Goal: Information Seeking & Learning: Check status

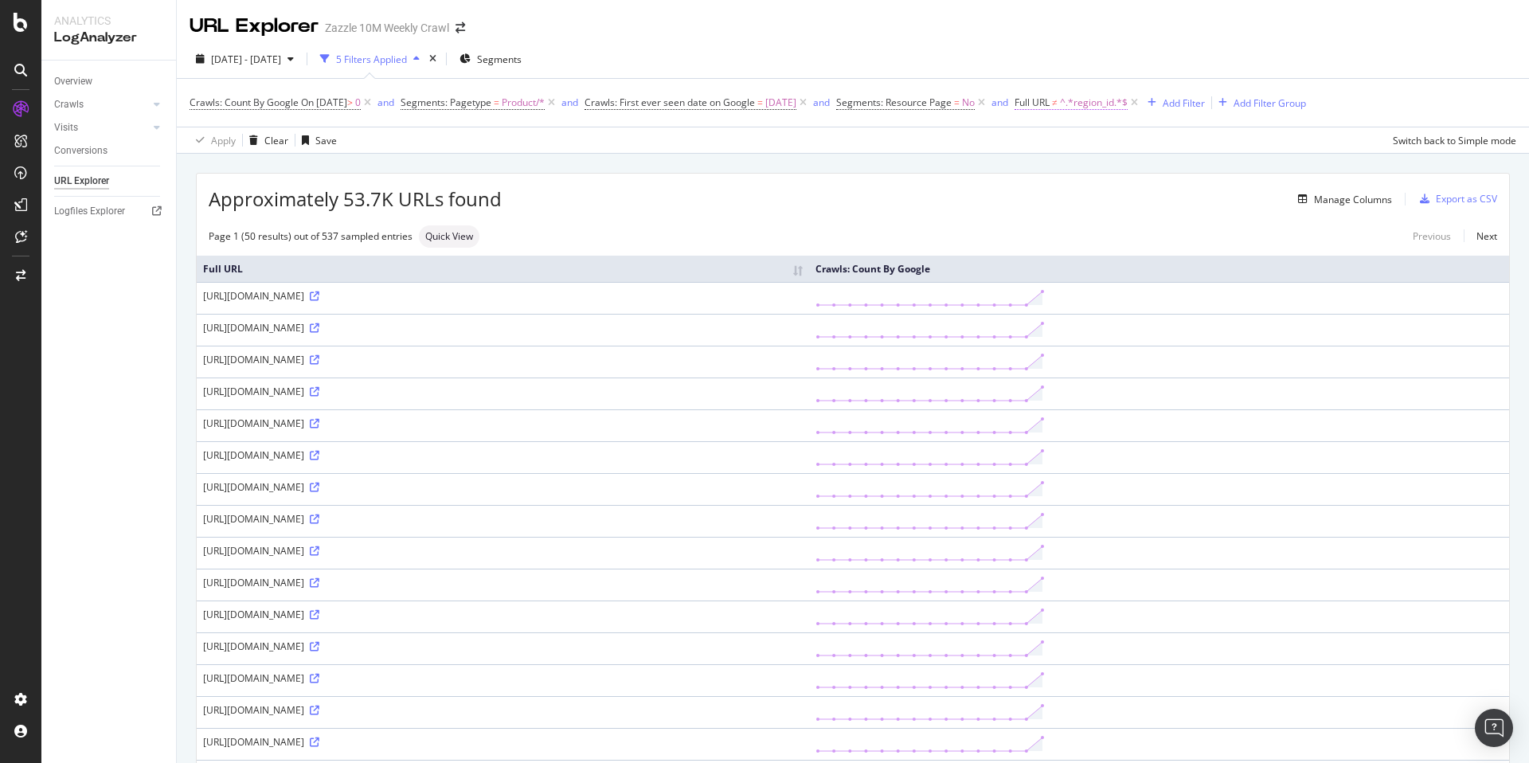
click at [1118, 109] on span "^.*region_id.*$" at bounding box center [1094, 103] width 68 height 22
click at [1137, 139] on span "Doesn't contain" at bounding box center [1103, 140] width 69 height 14
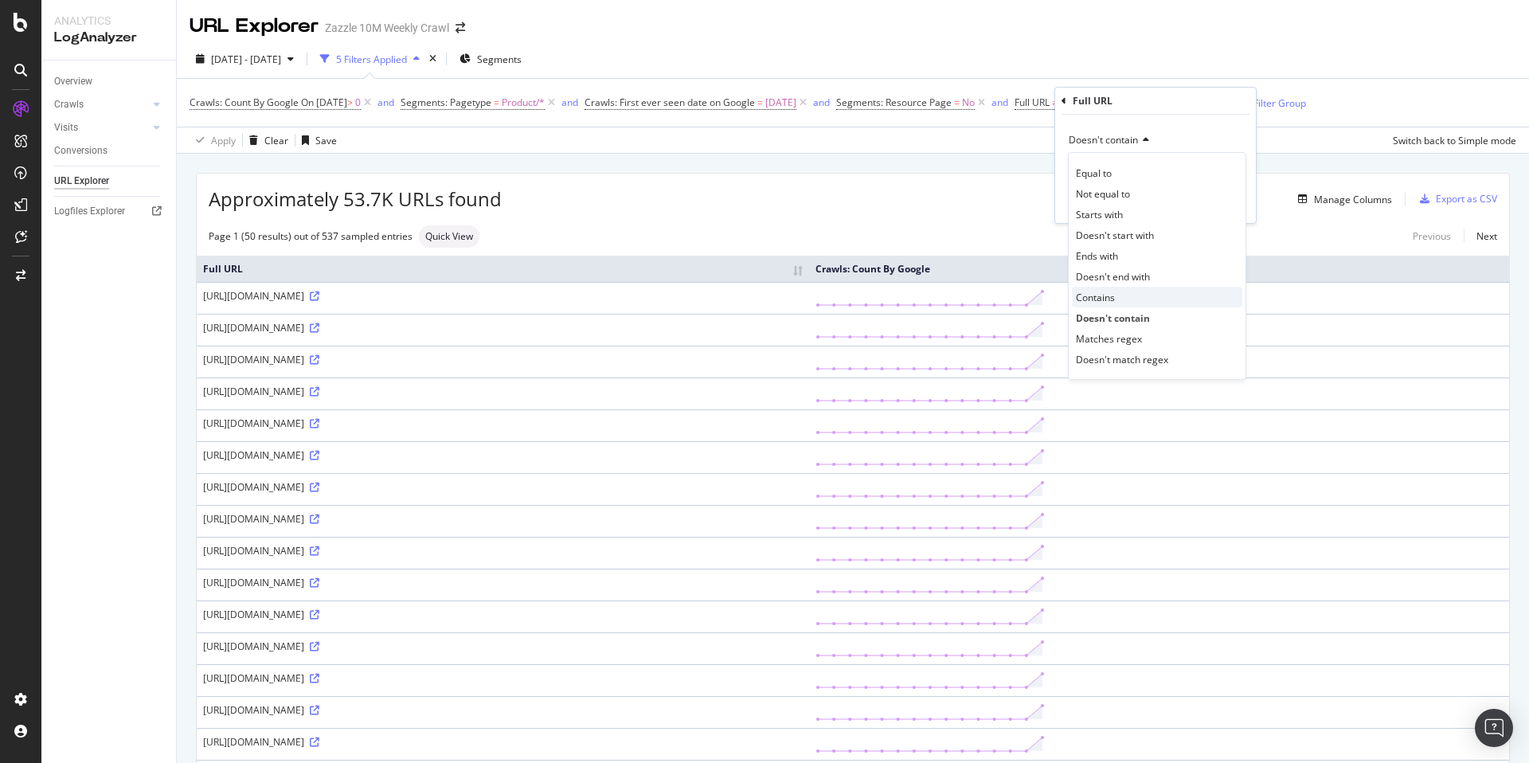
click at [1164, 295] on div "Contains" at bounding box center [1157, 297] width 170 height 21
click at [1238, 208] on div "Apply" at bounding box center [1230, 203] width 25 height 14
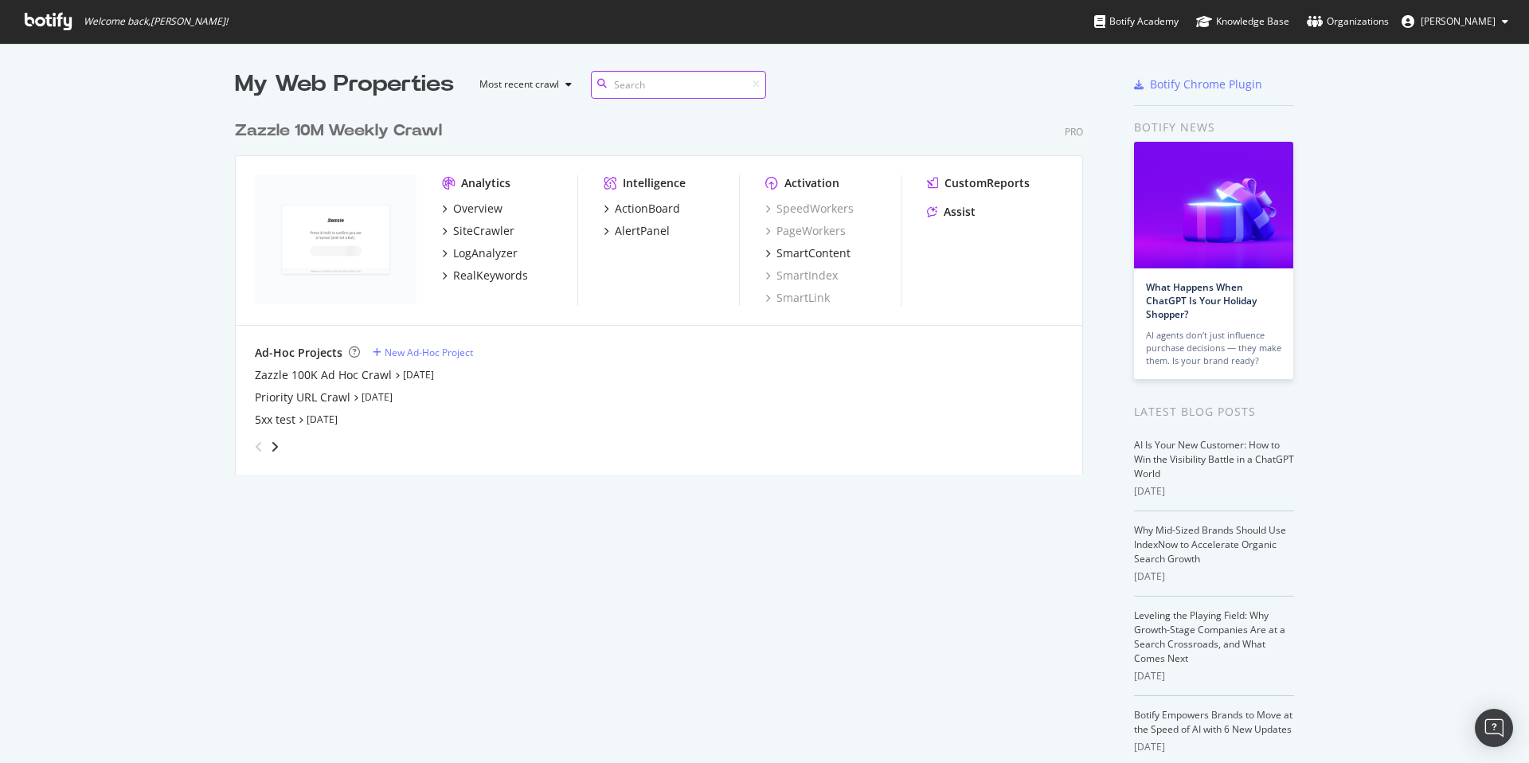
scroll to position [362, 849]
click at [457, 217] on div "Overview SiteCrawler LogAnalyzer RealKeywords" at bounding box center [509, 242] width 135 height 83
click at [469, 203] on div "Overview" at bounding box center [477, 209] width 49 height 16
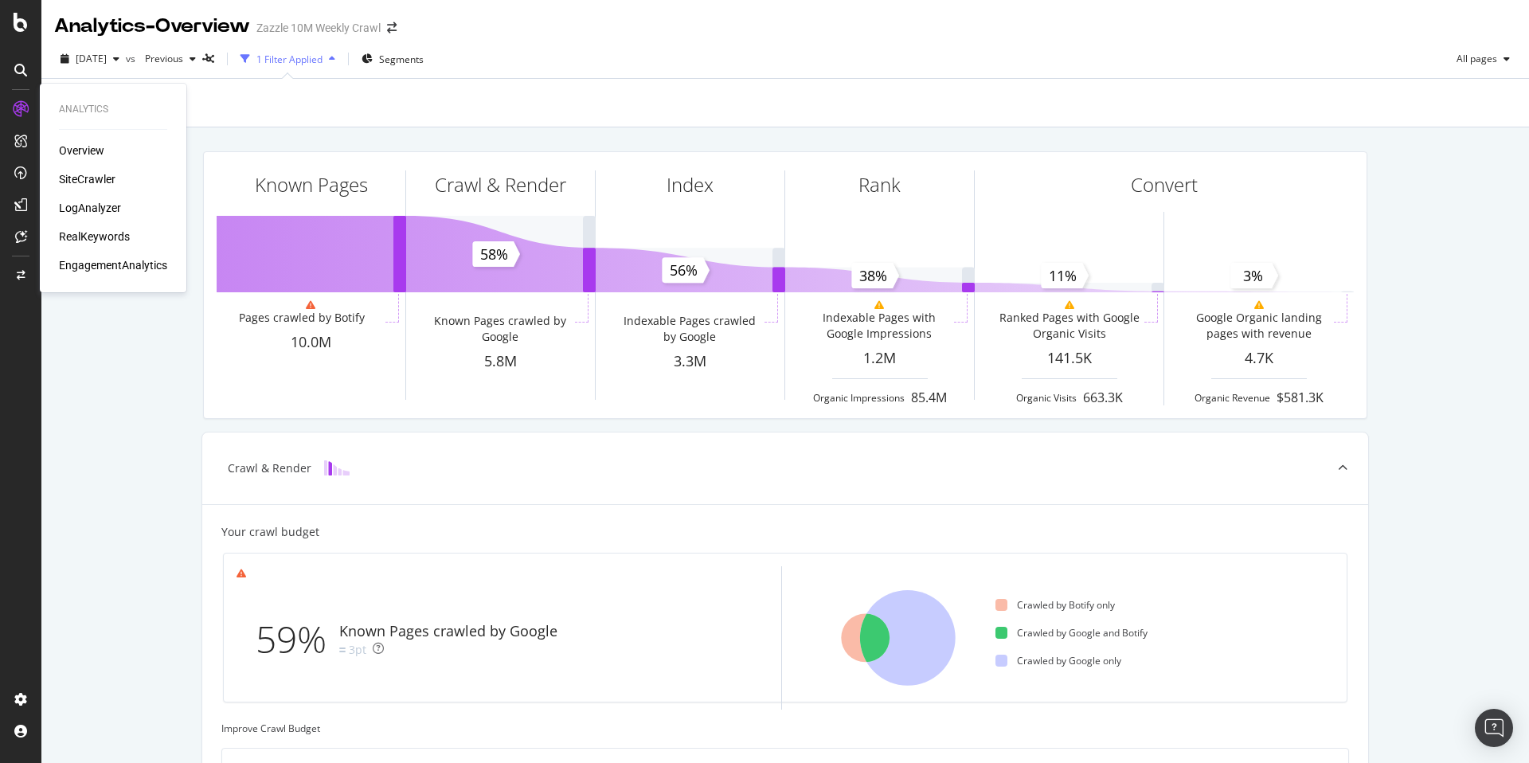
click at [68, 147] on div "Overview" at bounding box center [81, 151] width 45 height 16
click at [78, 173] on div "SiteCrawler" at bounding box center [87, 179] width 57 height 16
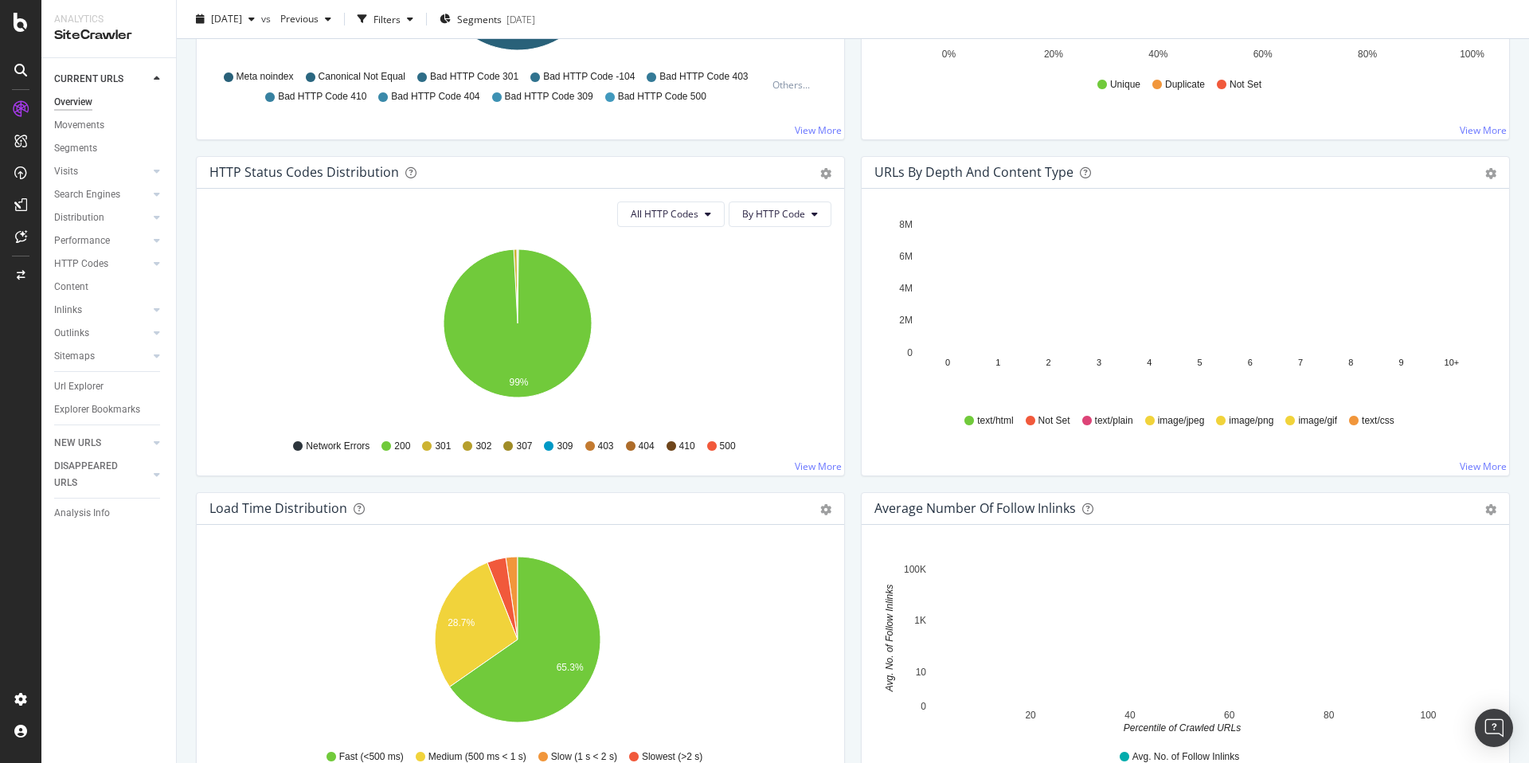
scroll to position [757, 0]
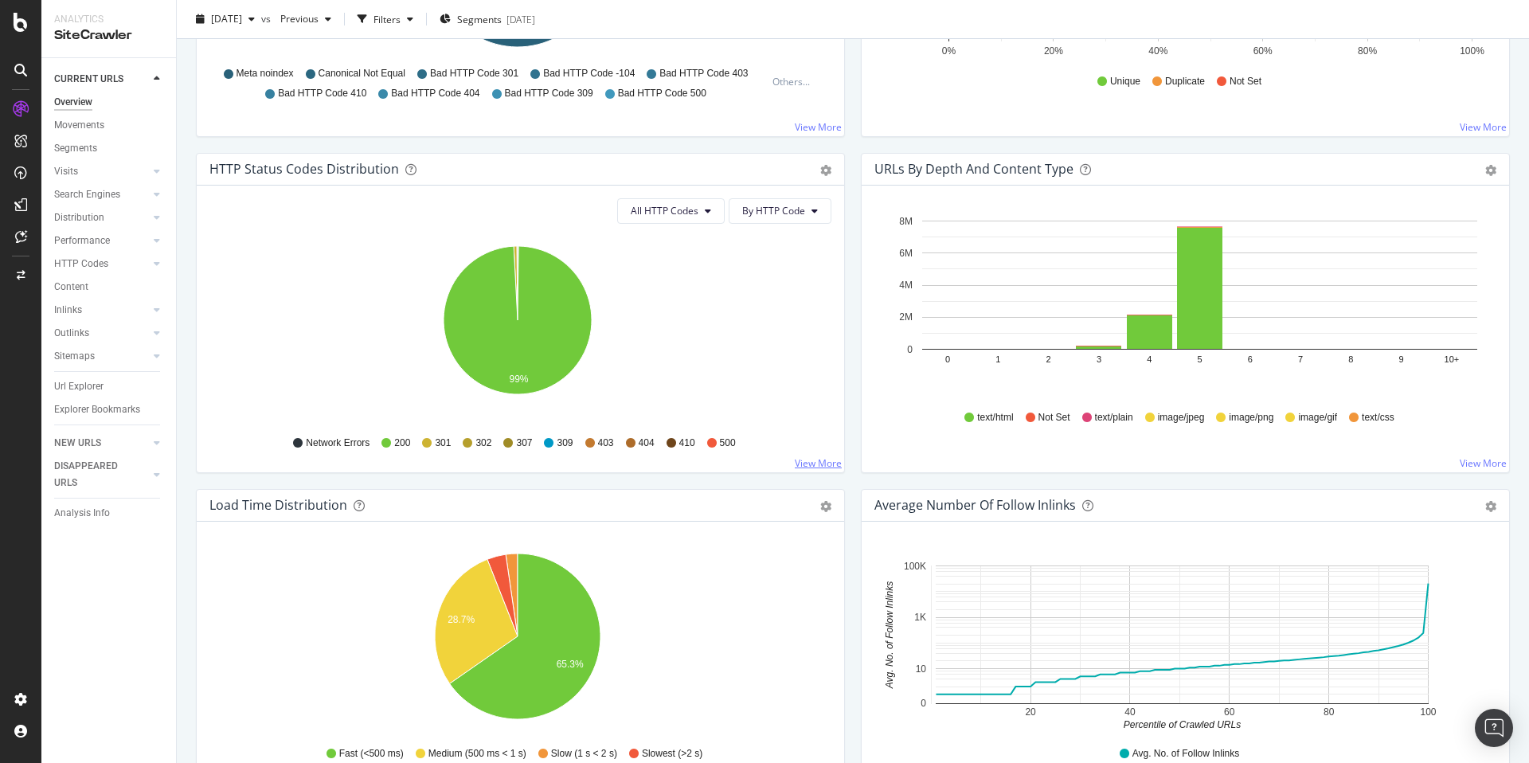
click at [818, 457] on link "View More" at bounding box center [818, 463] width 47 height 14
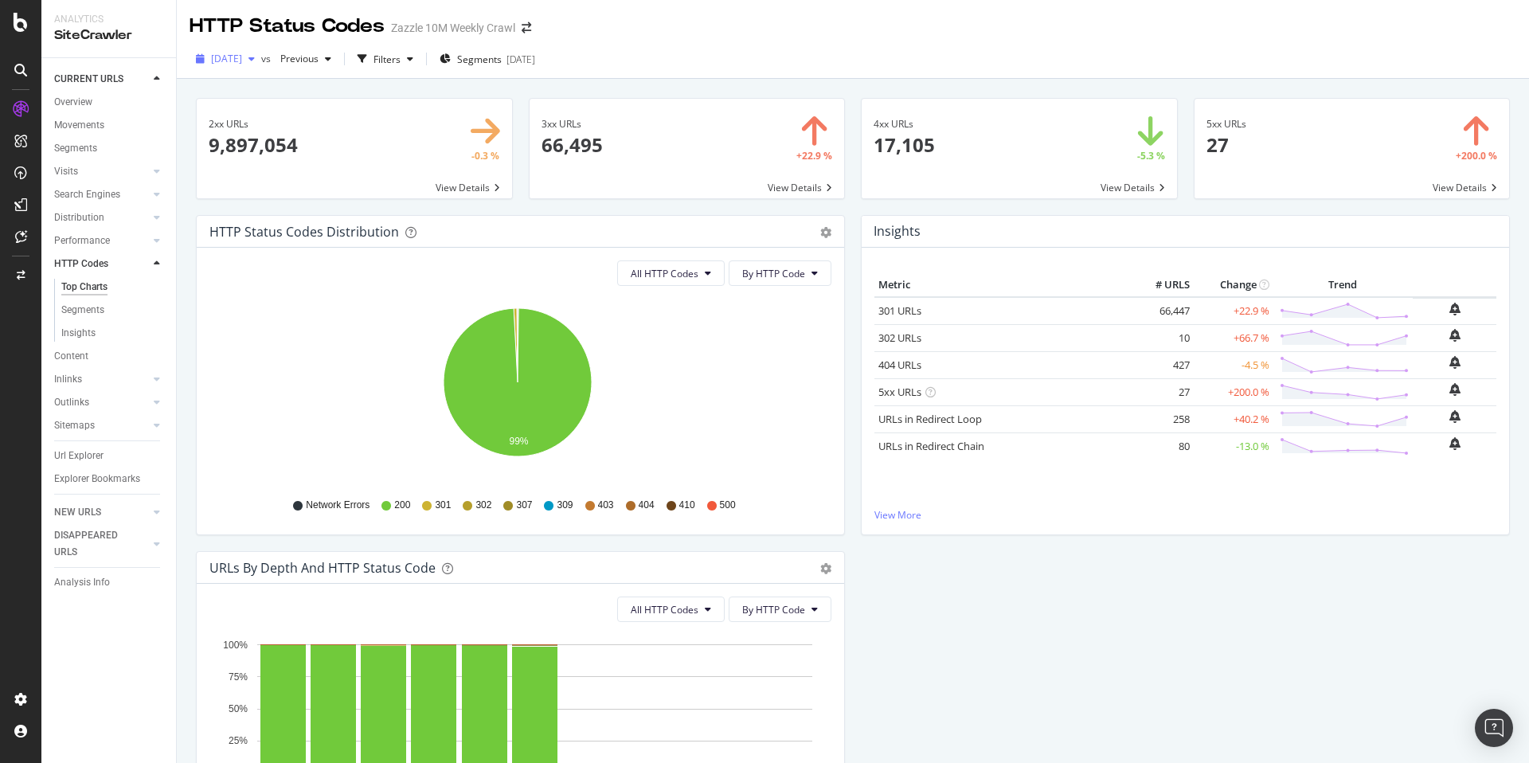
click at [261, 68] on div "2025 Aug. 1st" at bounding box center [226, 59] width 72 height 24
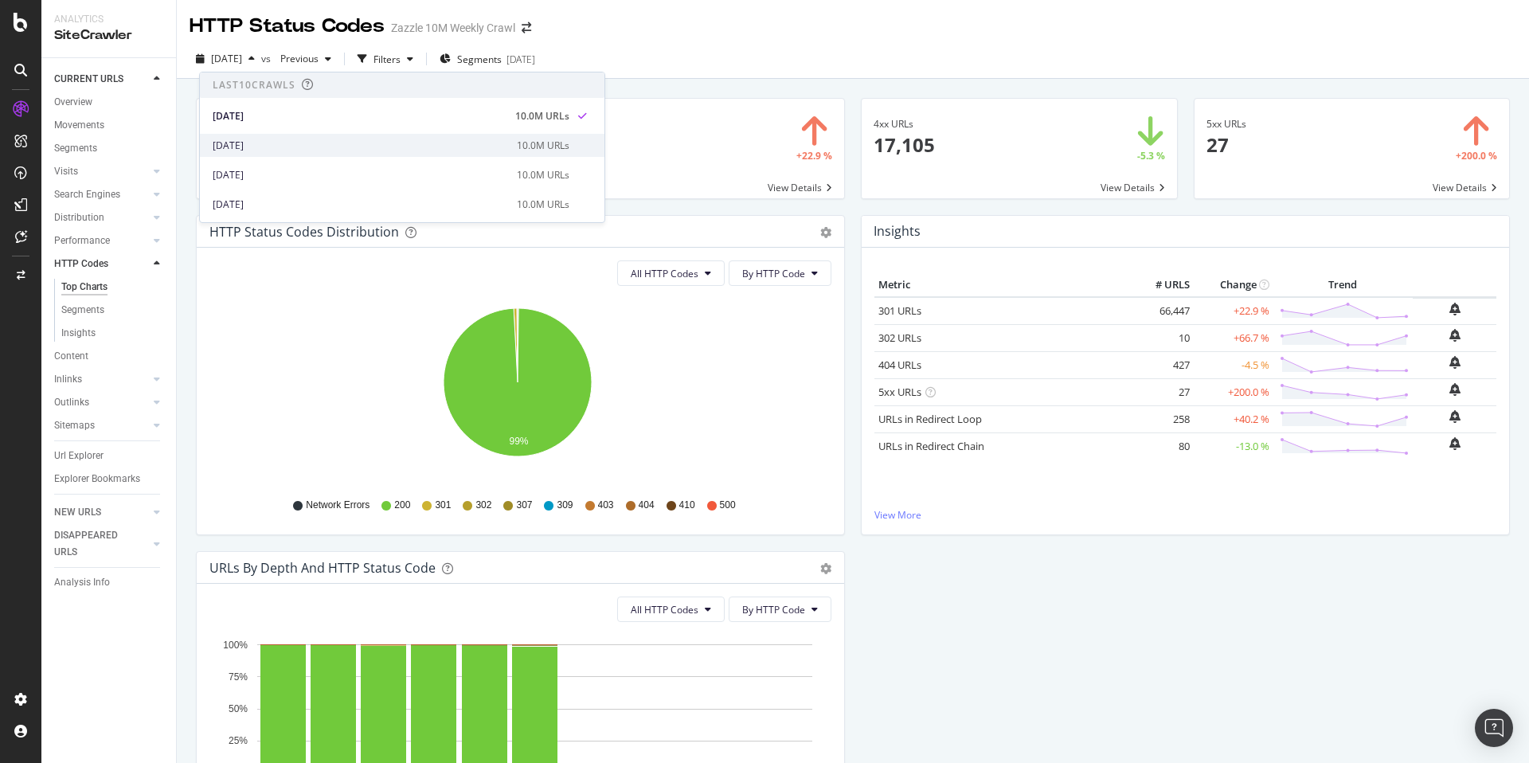
click at [259, 151] on div "2025 Jul. 4th" at bounding box center [360, 146] width 295 height 14
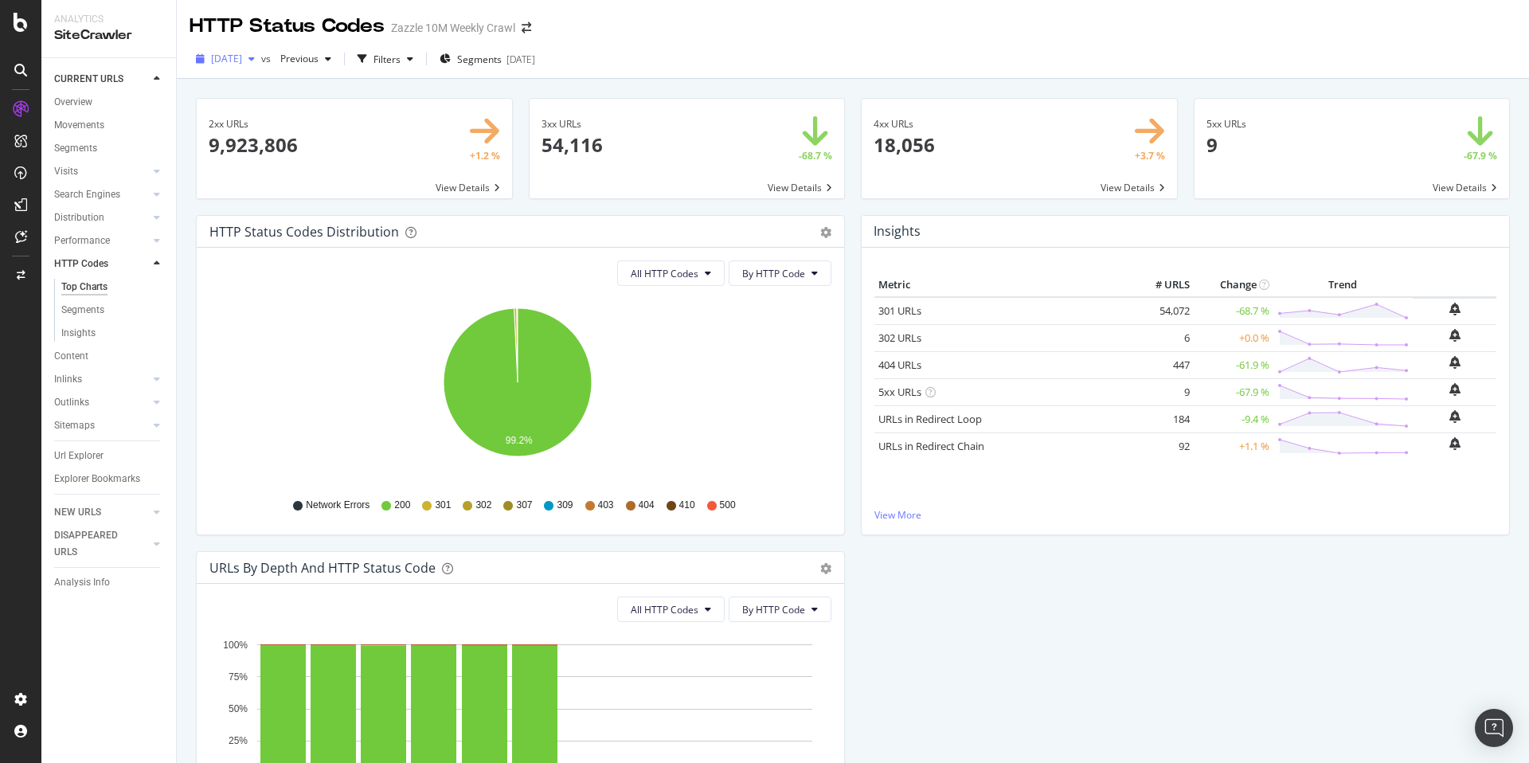
click at [225, 61] on span "2025 Jul. 4th" at bounding box center [226, 59] width 31 height 14
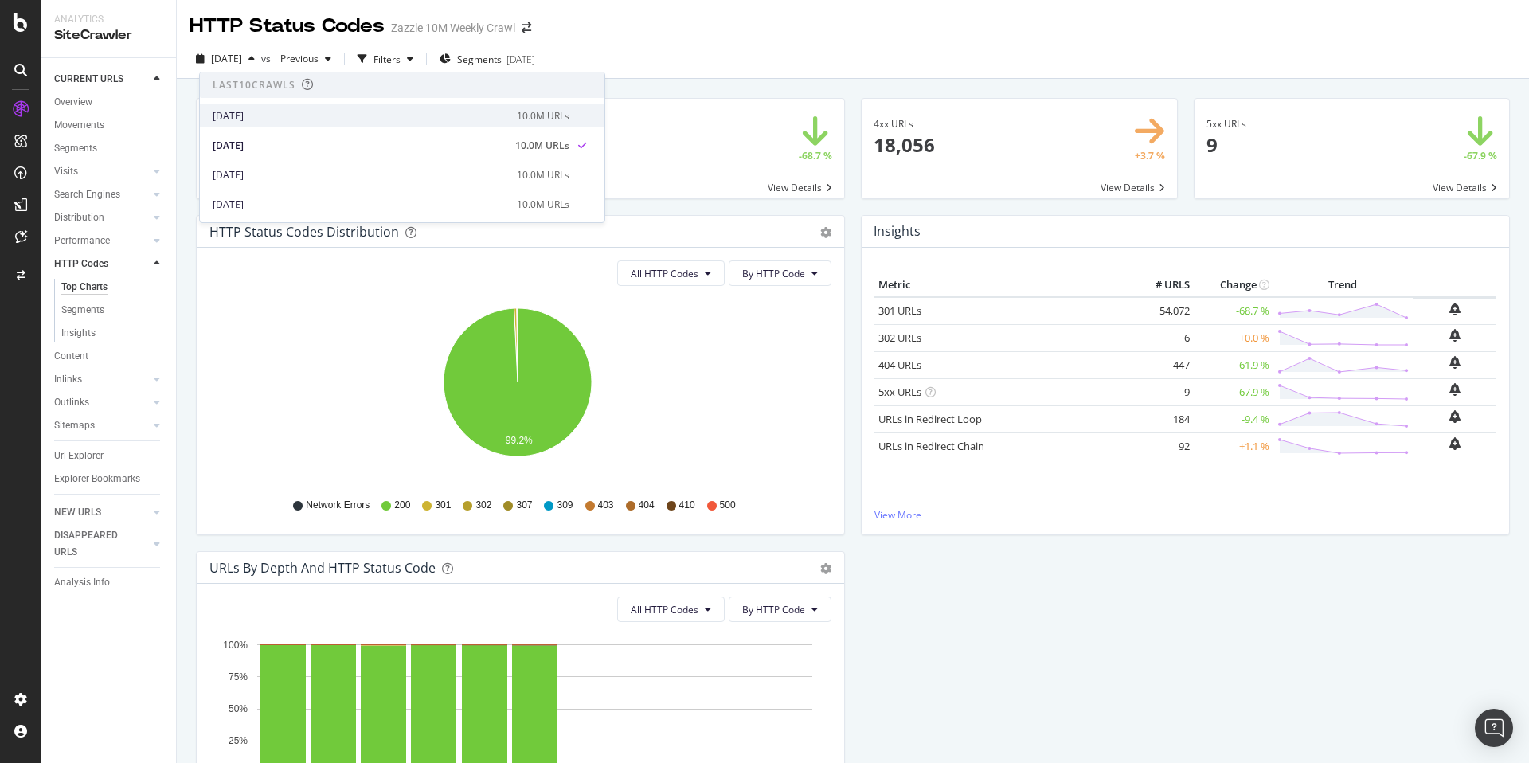
click at [276, 109] on div "2025 Aug. 1st" at bounding box center [360, 116] width 295 height 14
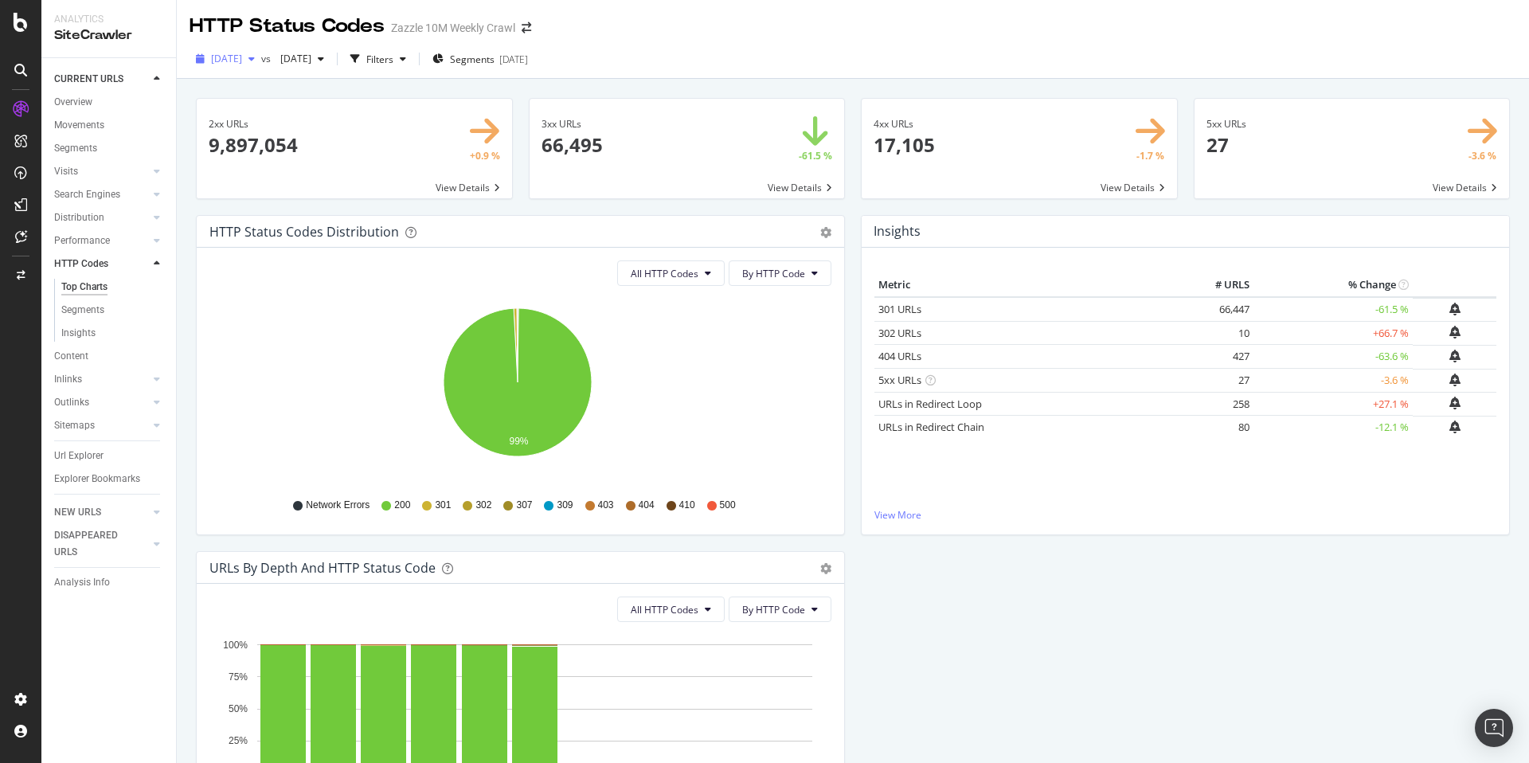
click at [242, 62] on span "2025 Aug. 1st" at bounding box center [226, 59] width 31 height 14
click at [952, 41] on div "2025 Aug. 1st vs 2025 Jun. 6th Filters Segments 2025-07-09" at bounding box center [853, 59] width 1352 height 39
click at [784, 127] on span at bounding box center [687, 149] width 315 height 100
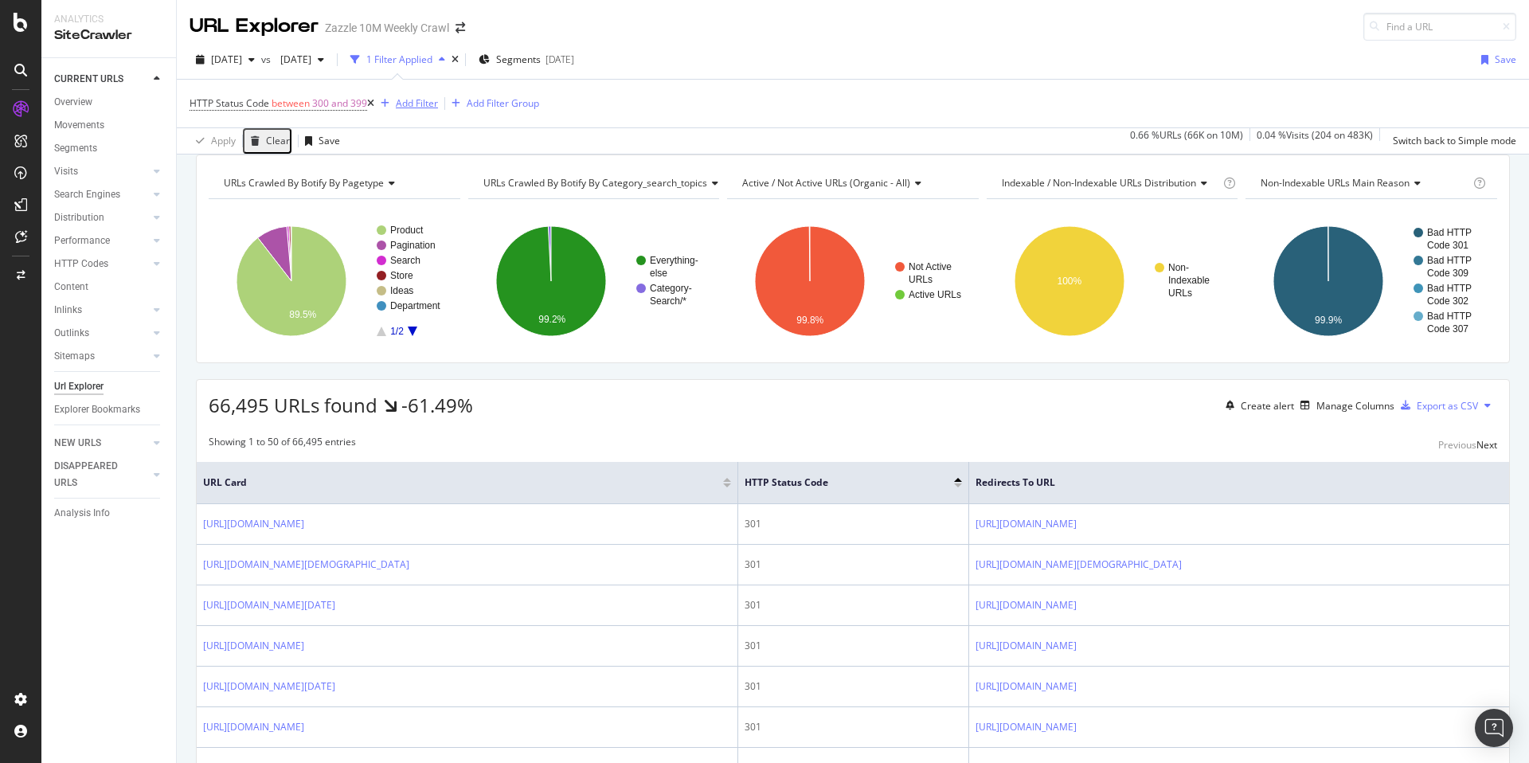
click at [415, 106] on div "Add Filter" at bounding box center [417, 103] width 42 height 14
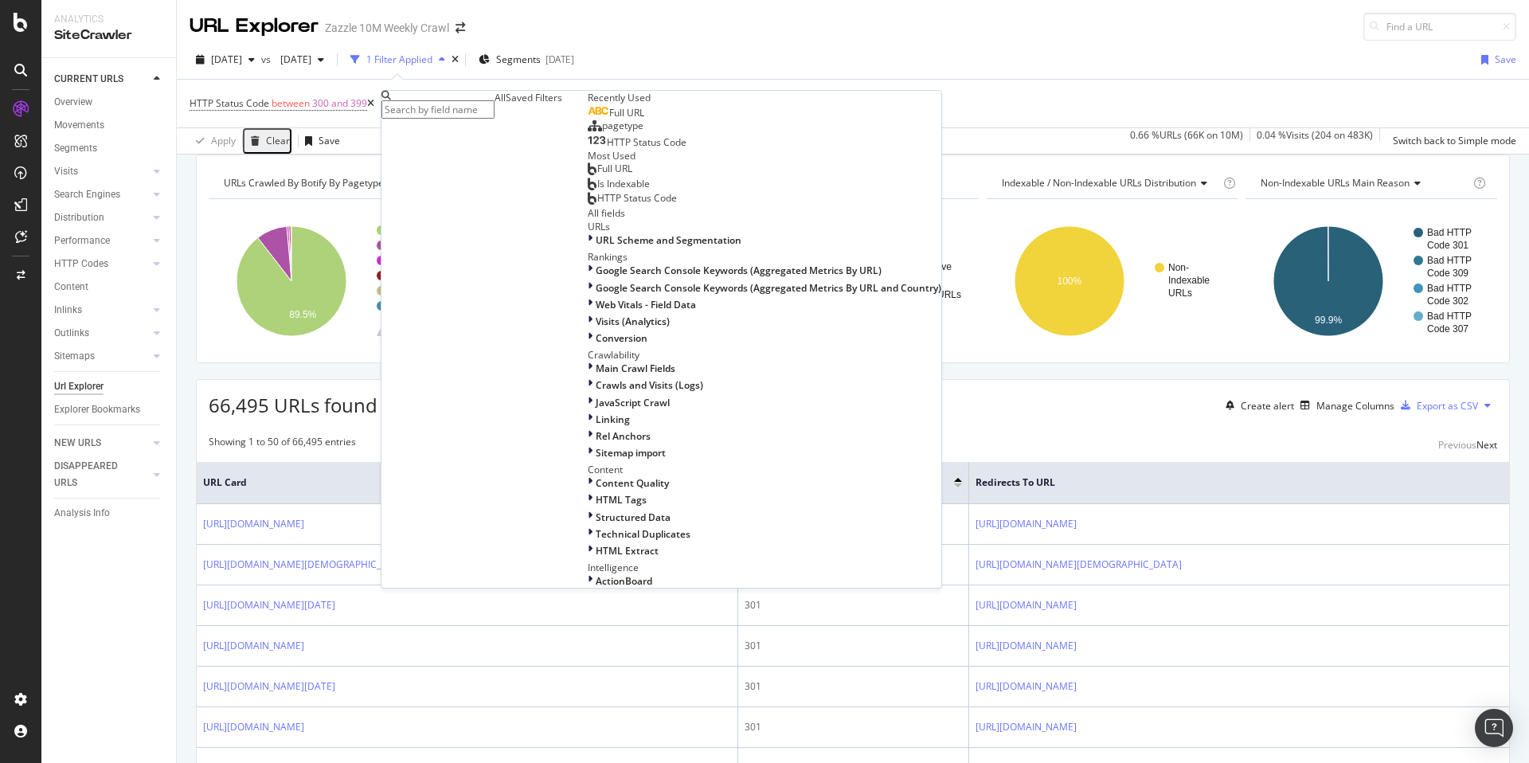
click at [588, 132] on div "pagetype" at bounding box center [616, 125] width 56 height 13
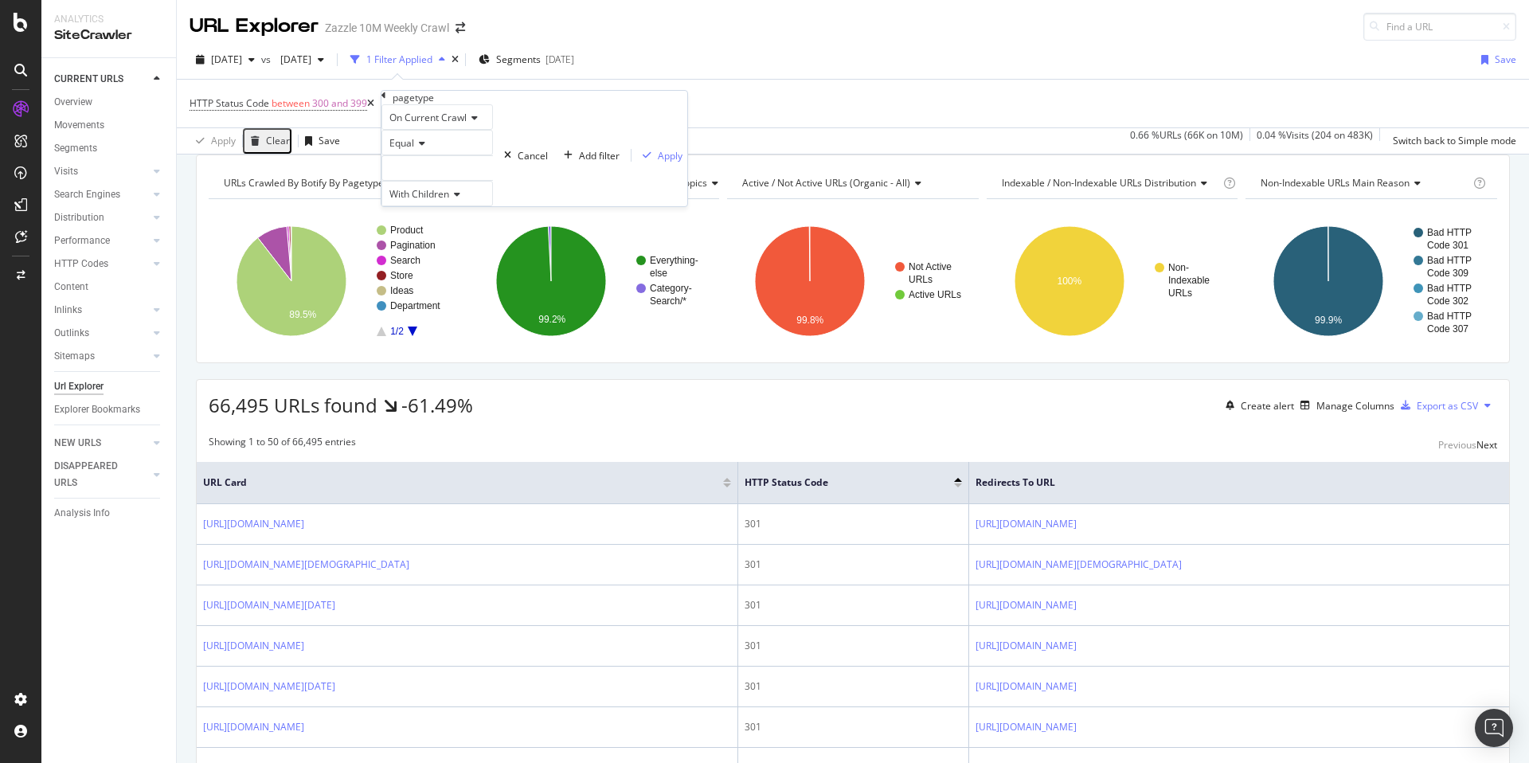
click at [436, 181] on div at bounding box center [436, 167] width 111 height 25
click at [488, 155] on div "Equal" at bounding box center [436, 142] width 111 height 25
click at [493, 155] on div "Equal" at bounding box center [436, 142] width 111 height 25
click at [493, 181] on div at bounding box center [436, 167] width 111 height 25
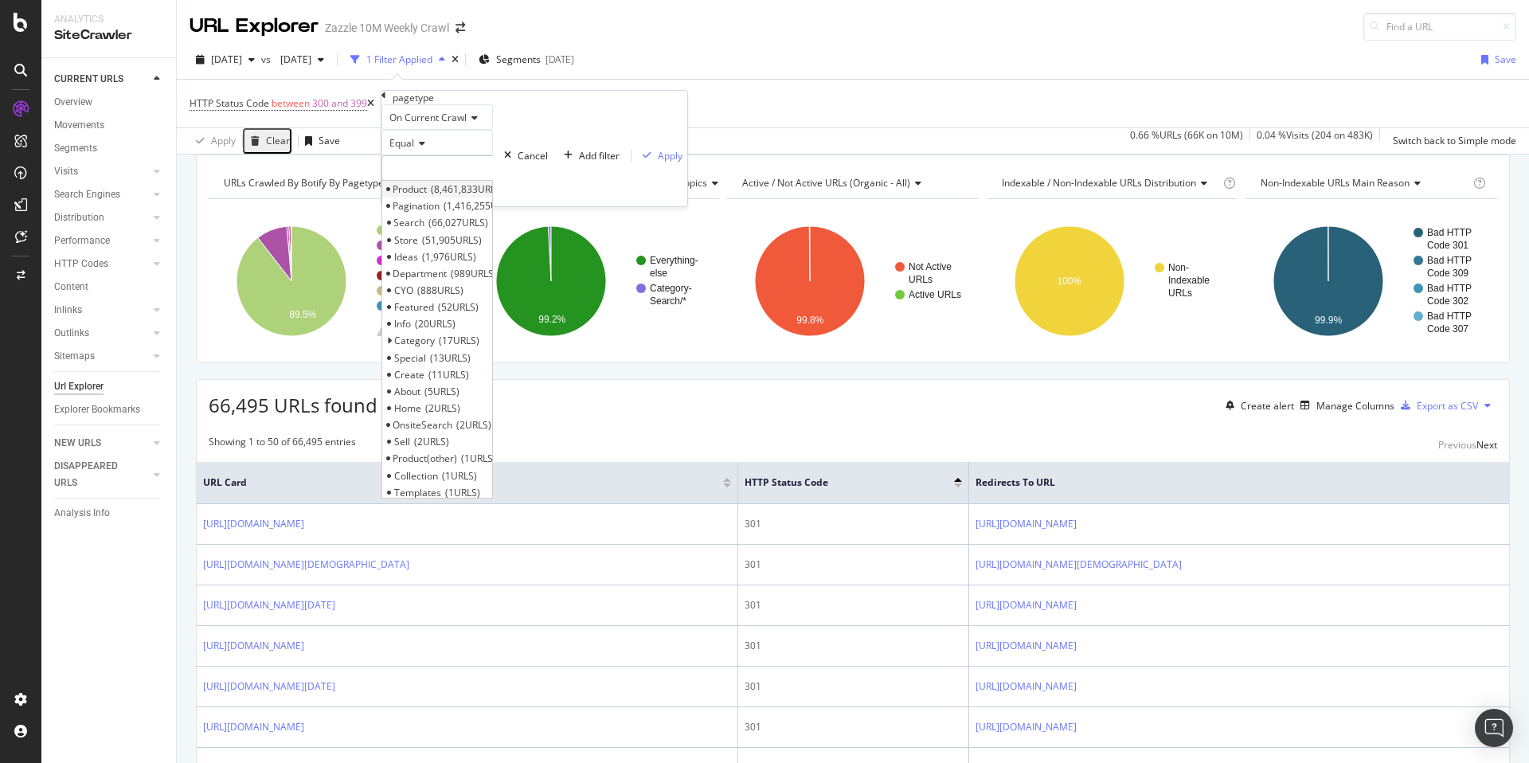
click at [496, 196] on span "8,461,833 URLS" at bounding box center [467, 189] width 73 height 14
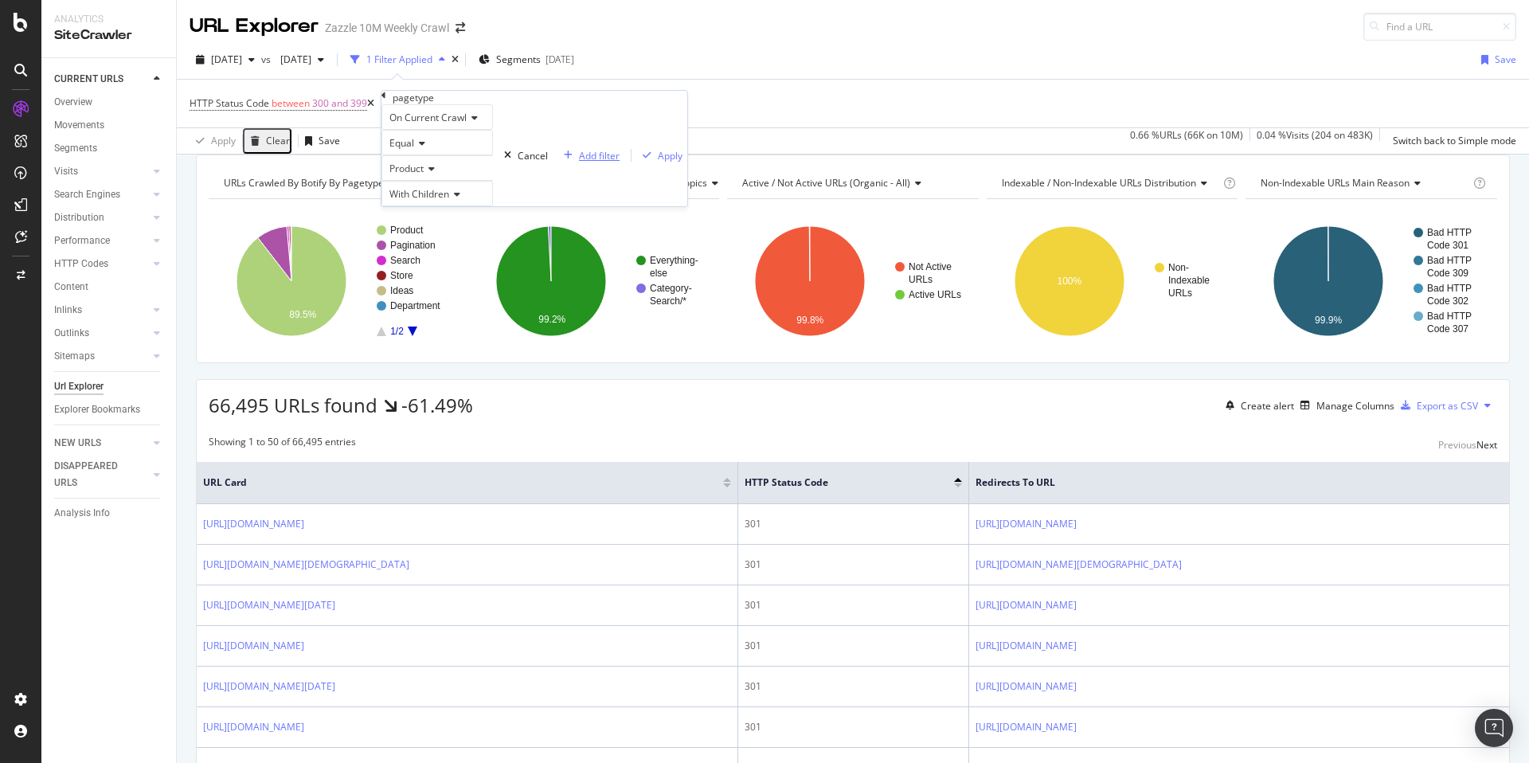
click at [553, 163] on button "Add filter" at bounding box center [589, 155] width 72 height 15
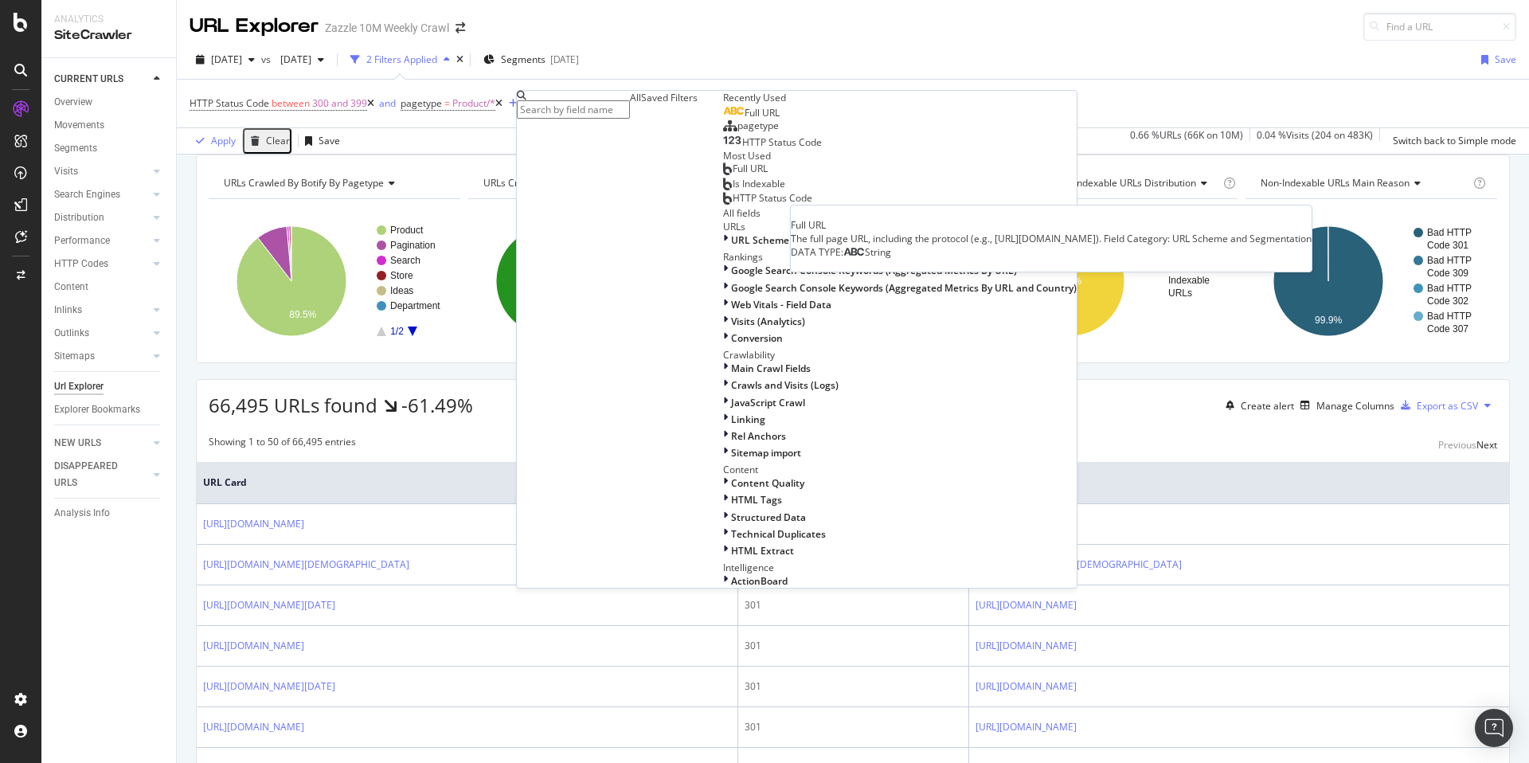
click at [723, 119] on div "Full URL" at bounding box center [751, 113] width 57 height 13
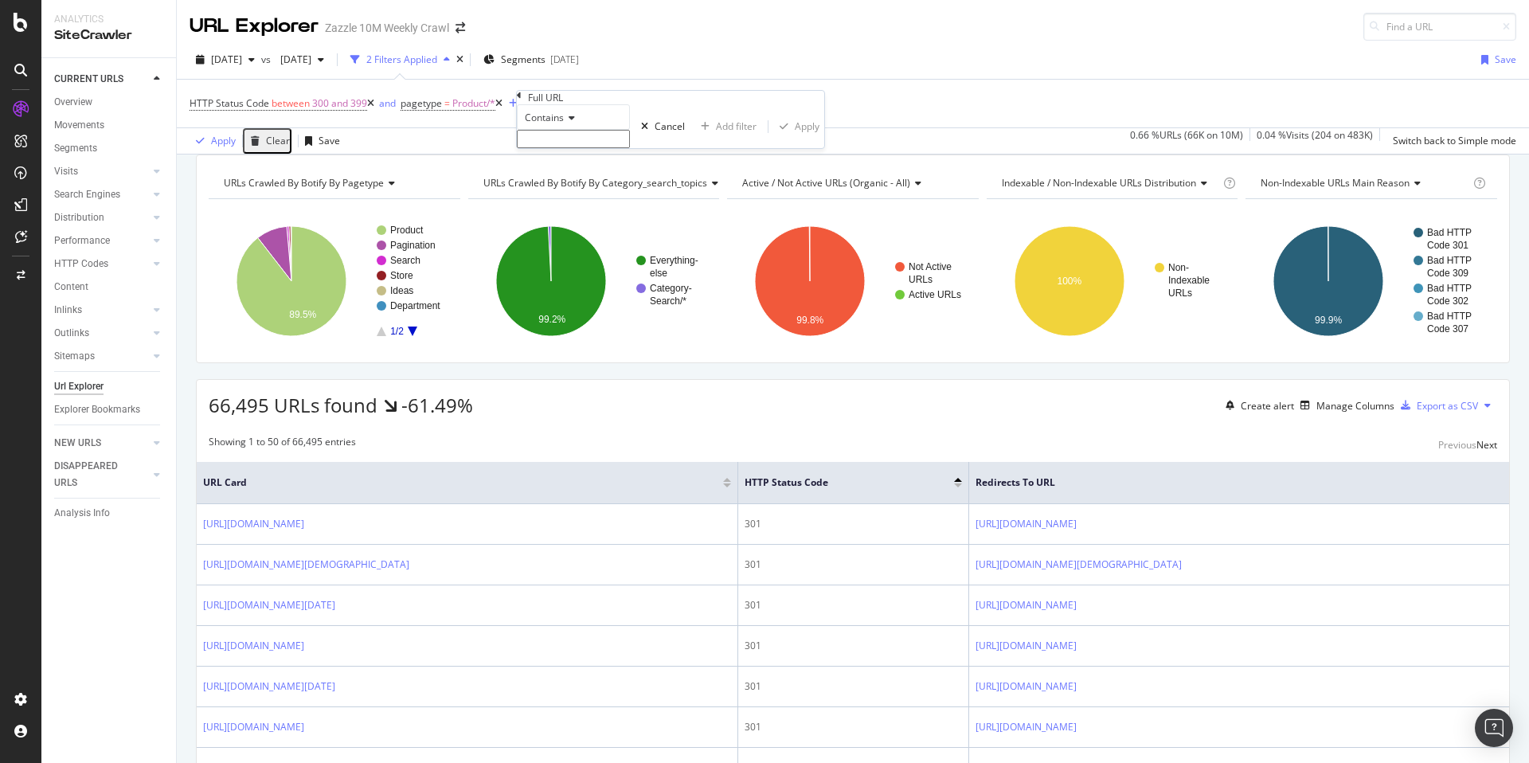
click at [610, 148] on div "Contains Cancel Add filter Apply" at bounding box center [670, 126] width 307 height 44
click at [612, 148] on input "text" at bounding box center [573, 139] width 113 height 18
type input "?pg"
click at [795, 138] on div "Apply" at bounding box center [807, 131] width 25 height 14
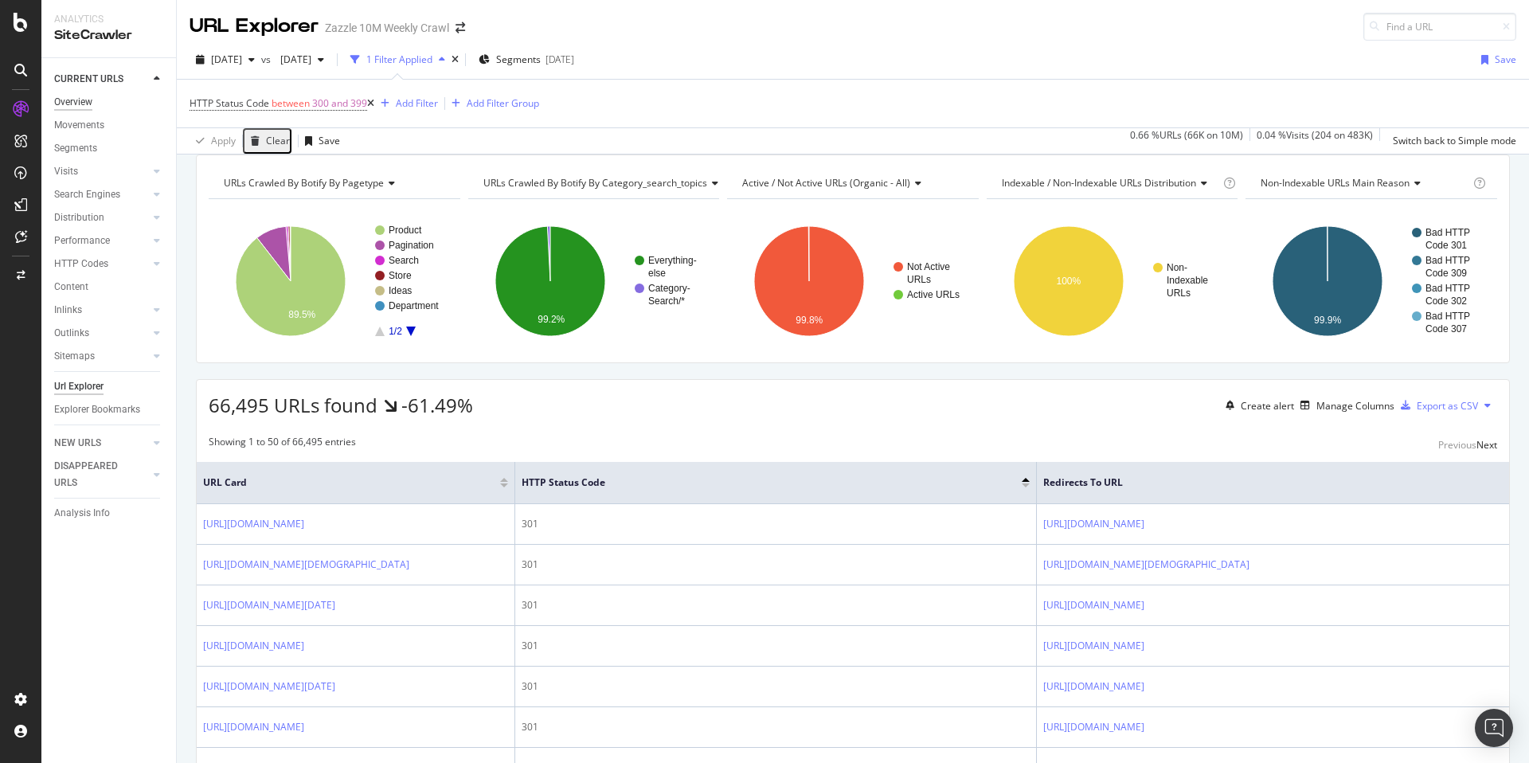
click at [78, 100] on div "Overview" at bounding box center [73, 102] width 38 height 17
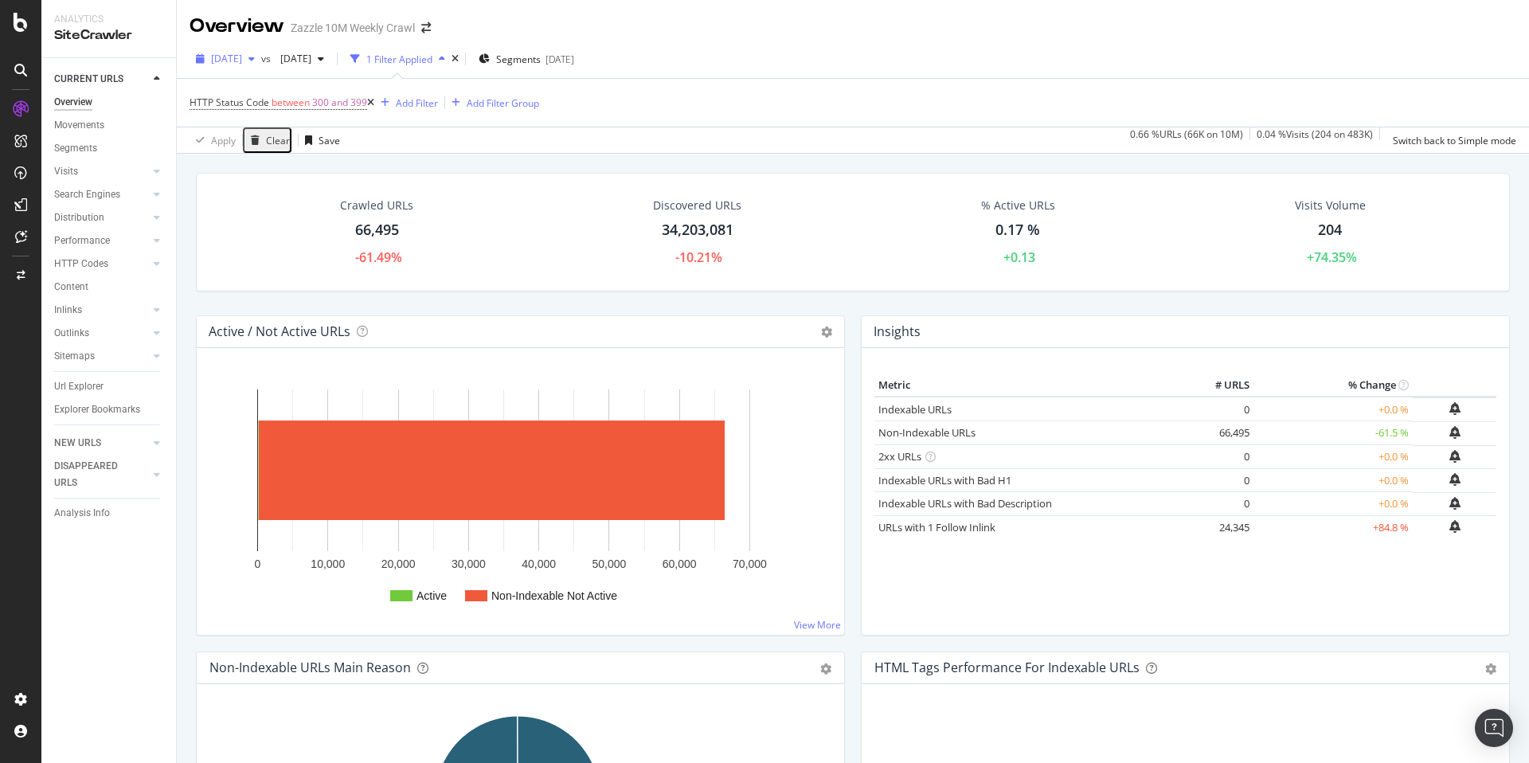
click at [232, 59] on span "2025 Aug. 1st" at bounding box center [226, 59] width 31 height 14
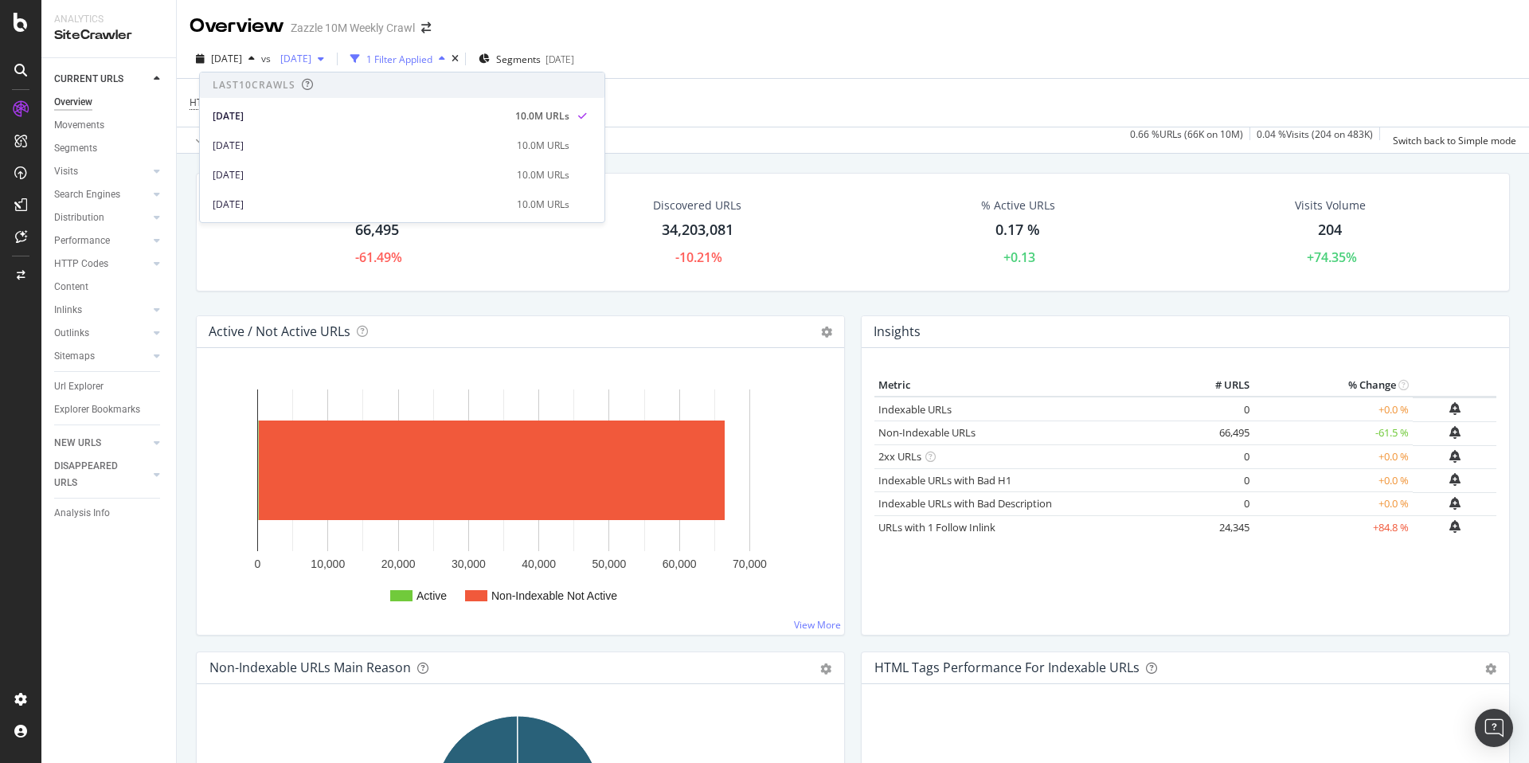
click at [311, 61] on span "2025 Jun. 6th" at bounding box center [292, 59] width 37 height 14
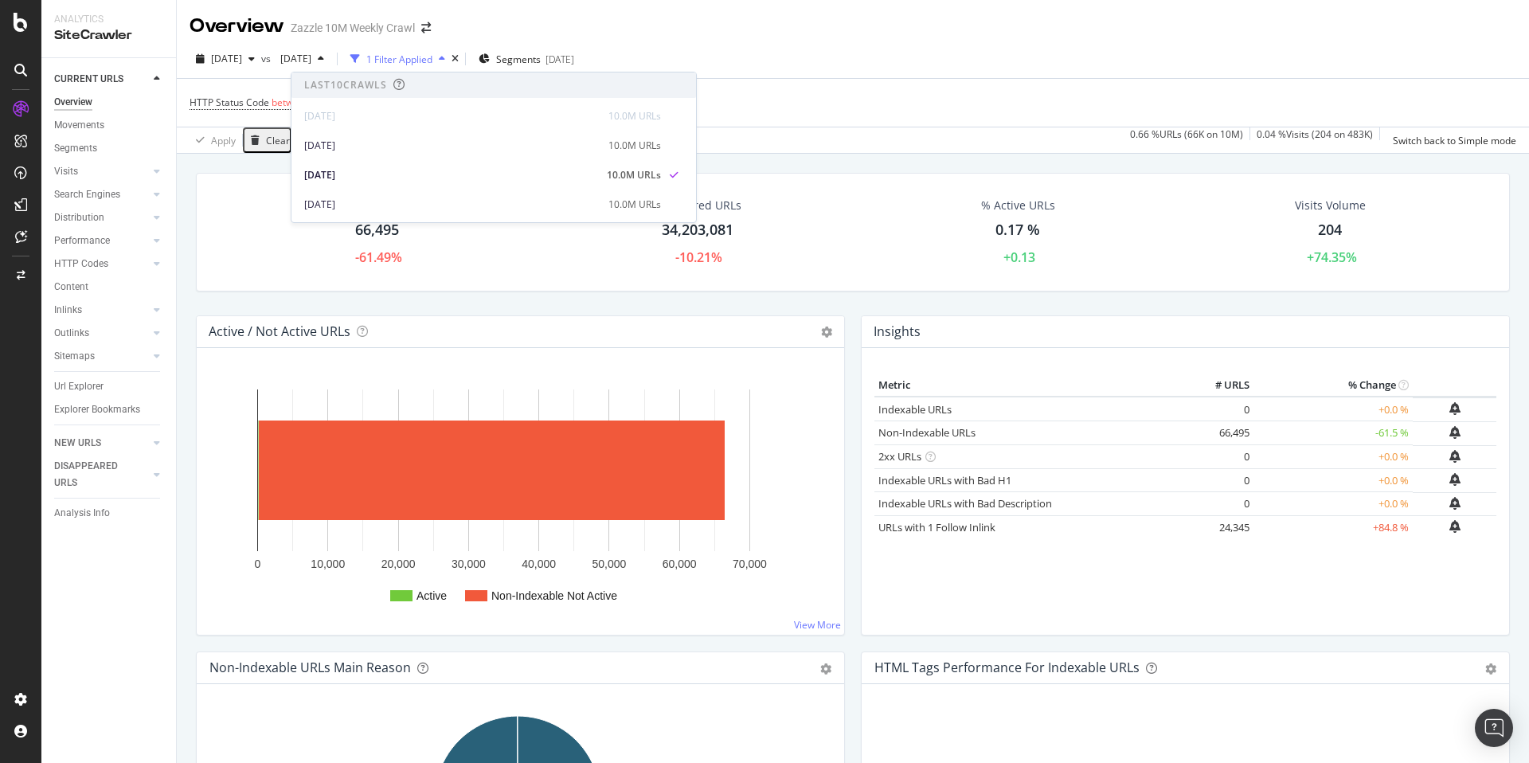
click at [1028, 92] on div "HTTP Status Code between 300 and 399 Add Filter Add Filter Group" at bounding box center [853, 103] width 1327 height 48
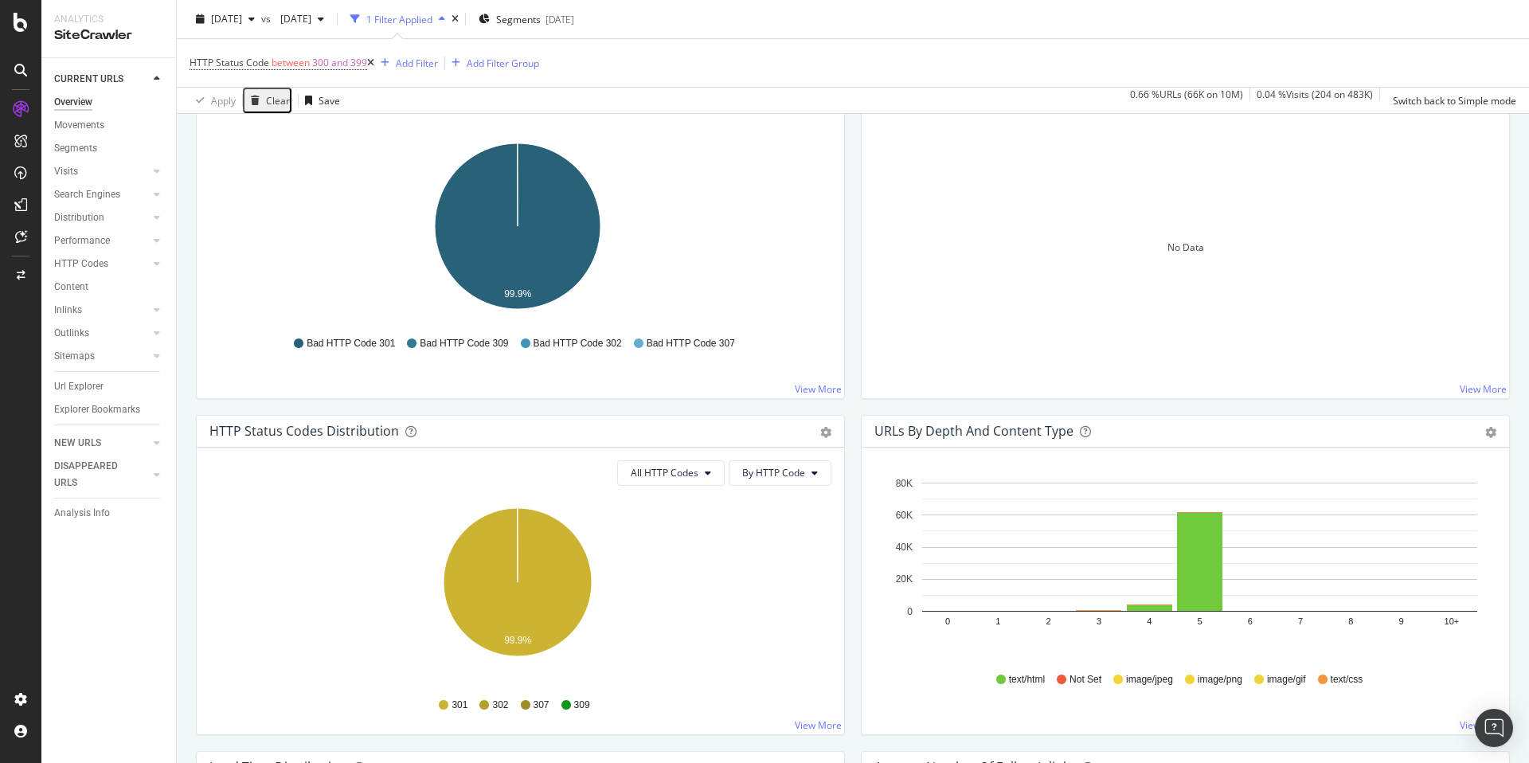
scroll to position [891, 0]
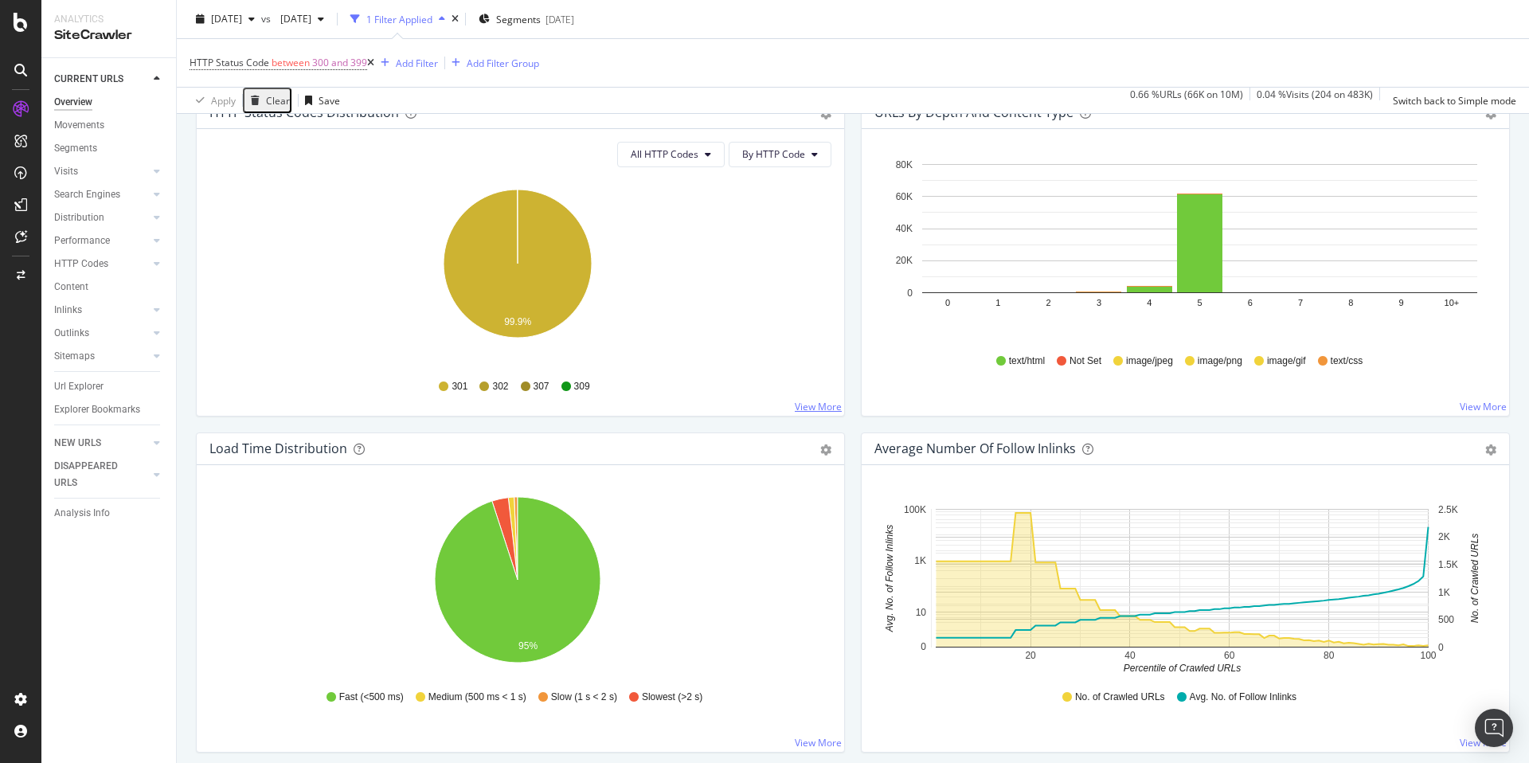
click at [827, 403] on link "View More" at bounding box center [818, 407] width 47 height 14
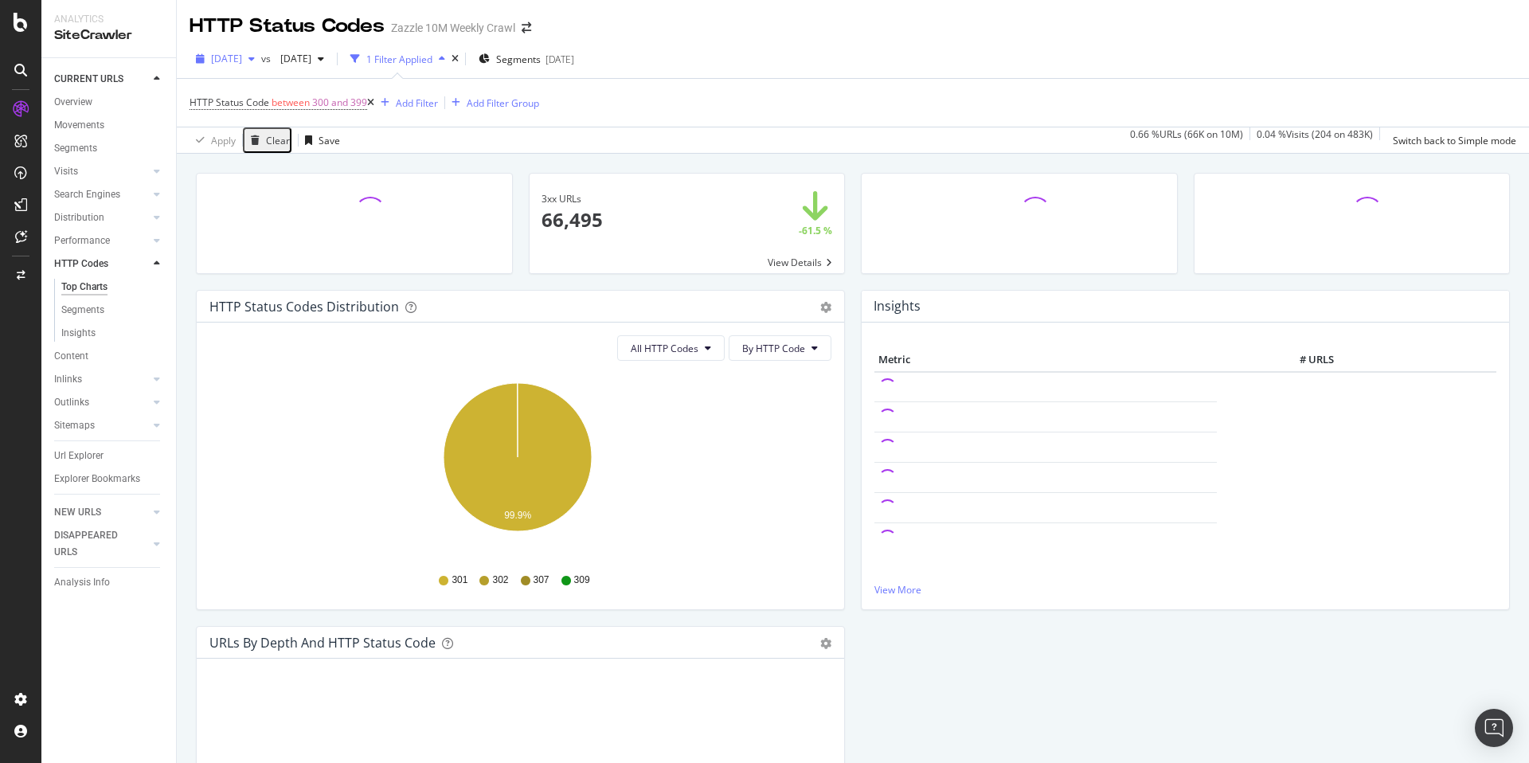
click at [242, 61] on span "2025 Aug. 1st" at bounding box center [226, 59] width 31 height 14
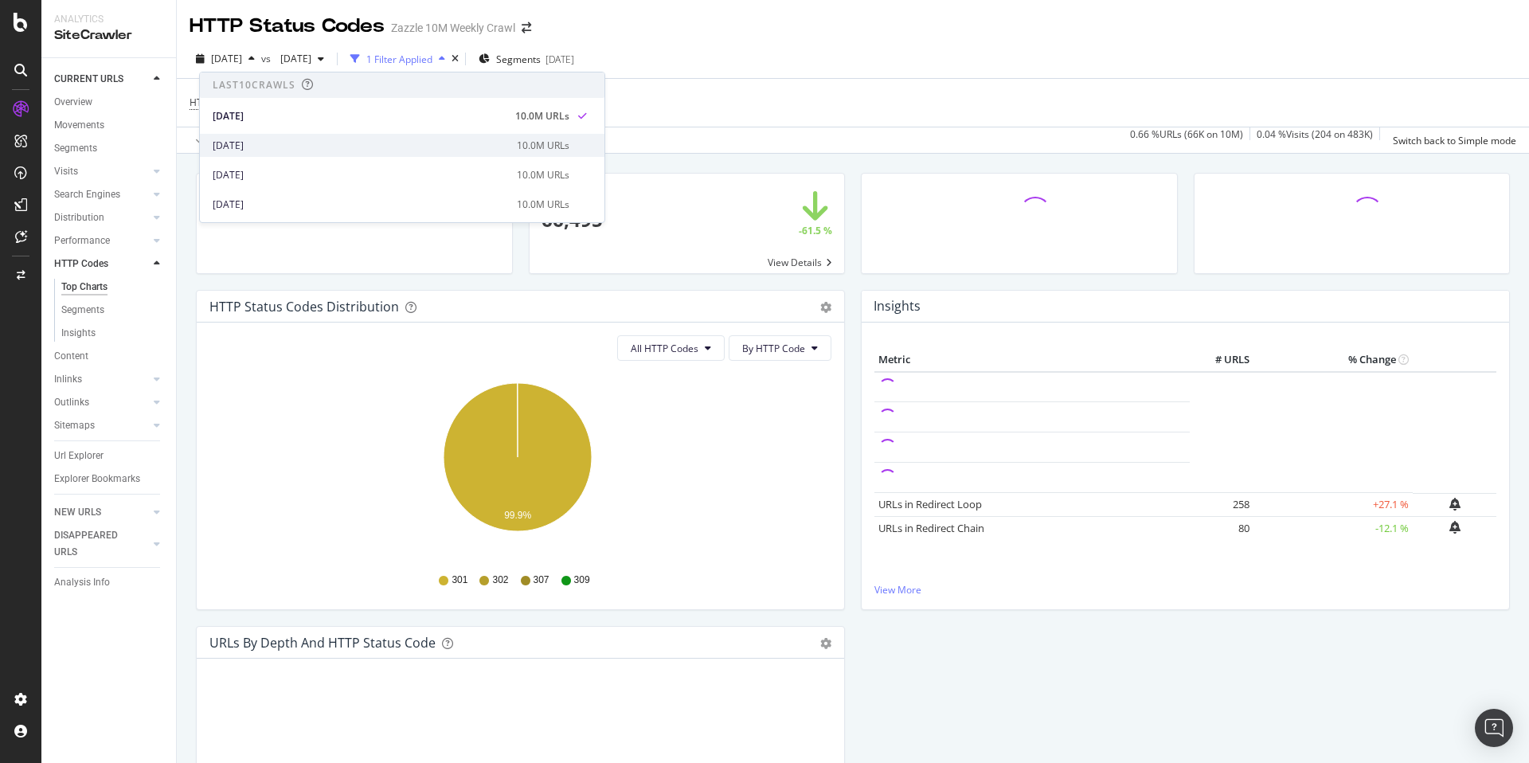
click at [272, 147] on div "2025 Jul. 4th" at bounding box center [360, 146] width 295 height 14
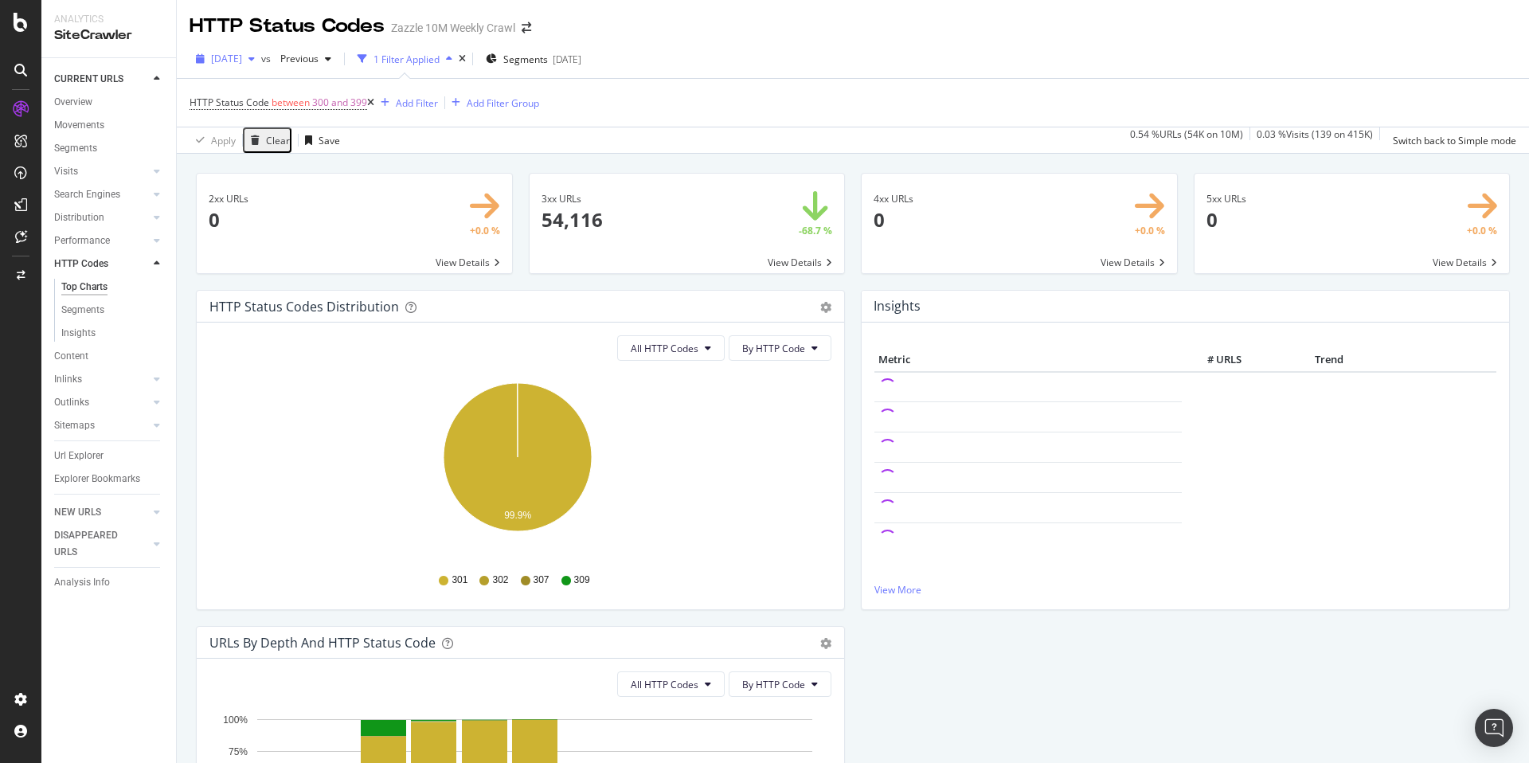
click at [242, 59] on span "2025 Jul. 4th" at bounding box center [226, 59] width 31 height 14
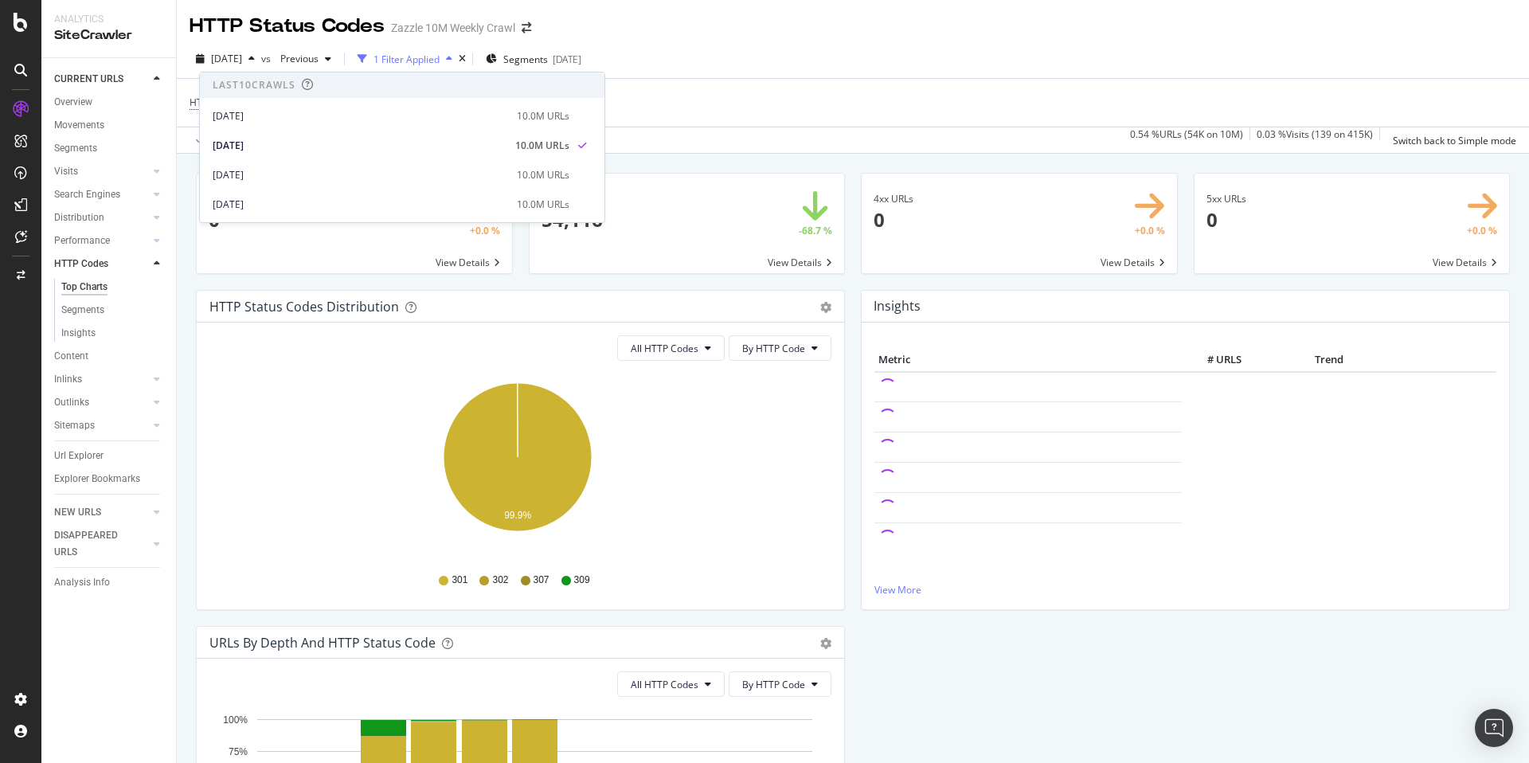
click at [1009, 122] on div "HTTP Status Code between 300 and 399 Add Filter Add Filter Group" at bounding box center [853, 103] width 1327 height 48
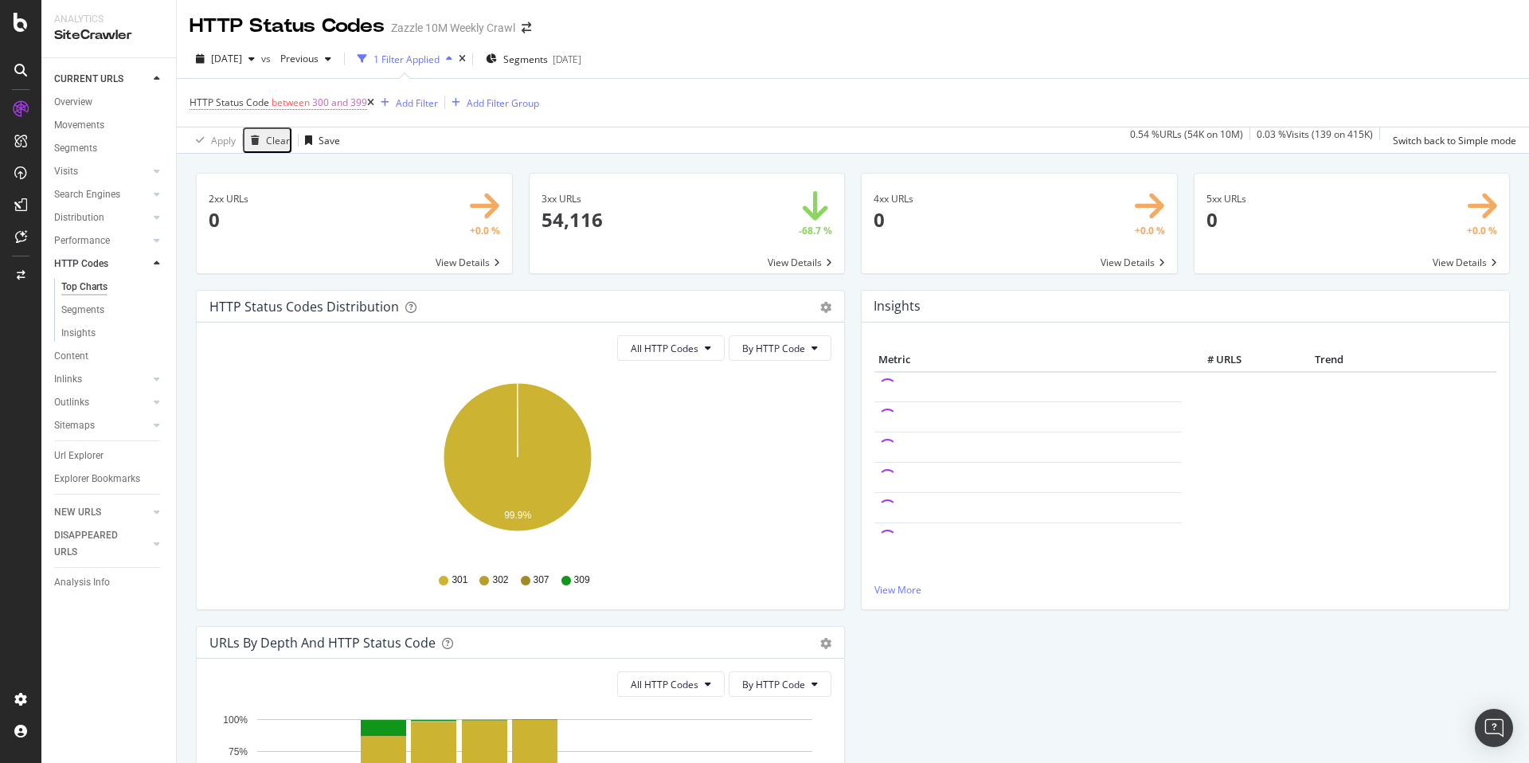
click at [295, 102] on span "between" at bounding box center [291, 103] width 38 height 14
click at [750, 123] on div "HTTP Status Code between 300 and 399 Add Filter Add Filter Group" at bounding box center [853, 103] width 1327 height 48
click at [370, 103] on icon at bounding box center [370, 103] width 7 height 10
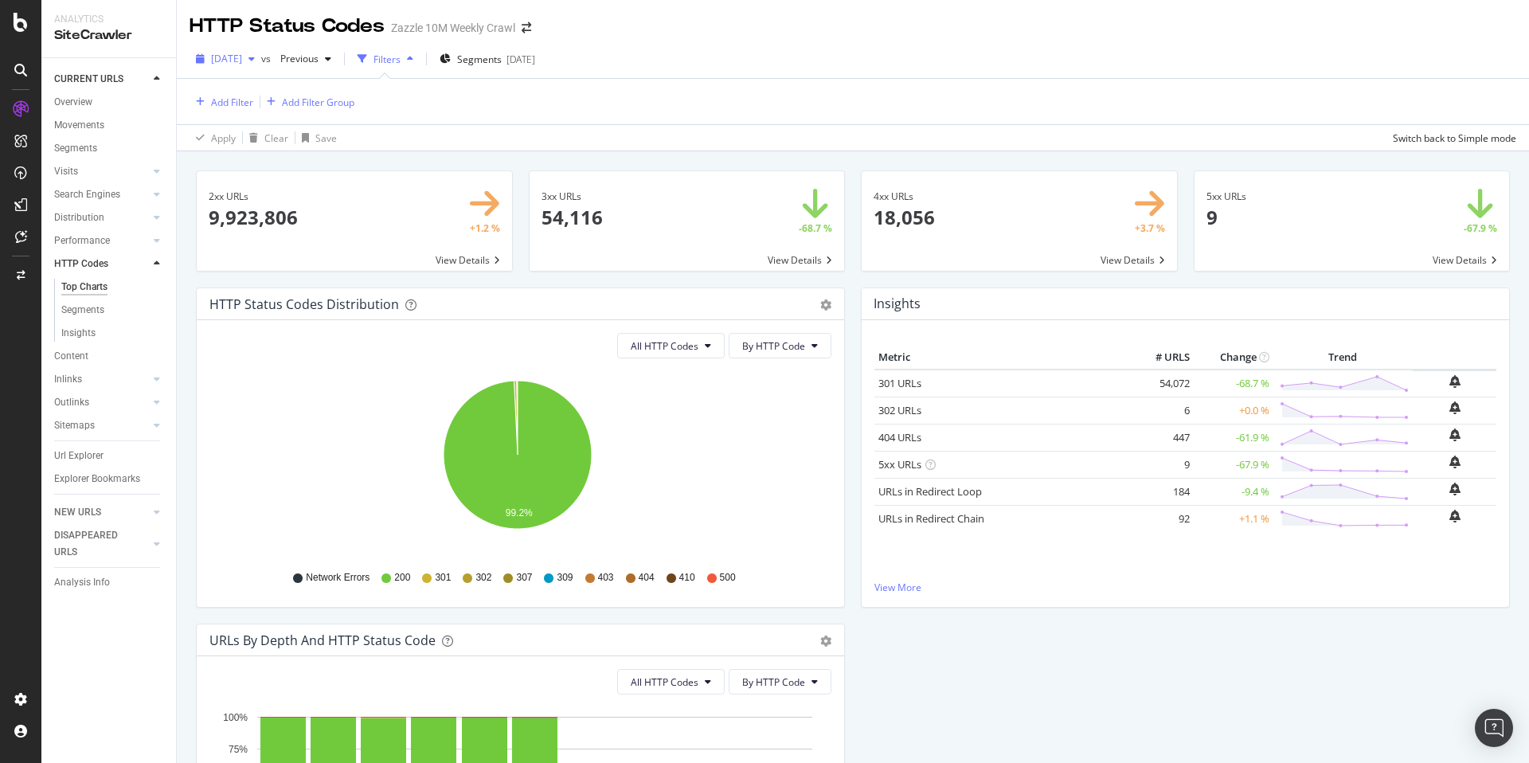
click at [242, 57] on span "2025 Jul. 4th" at bounding box center [226, 59] width 31 height 14
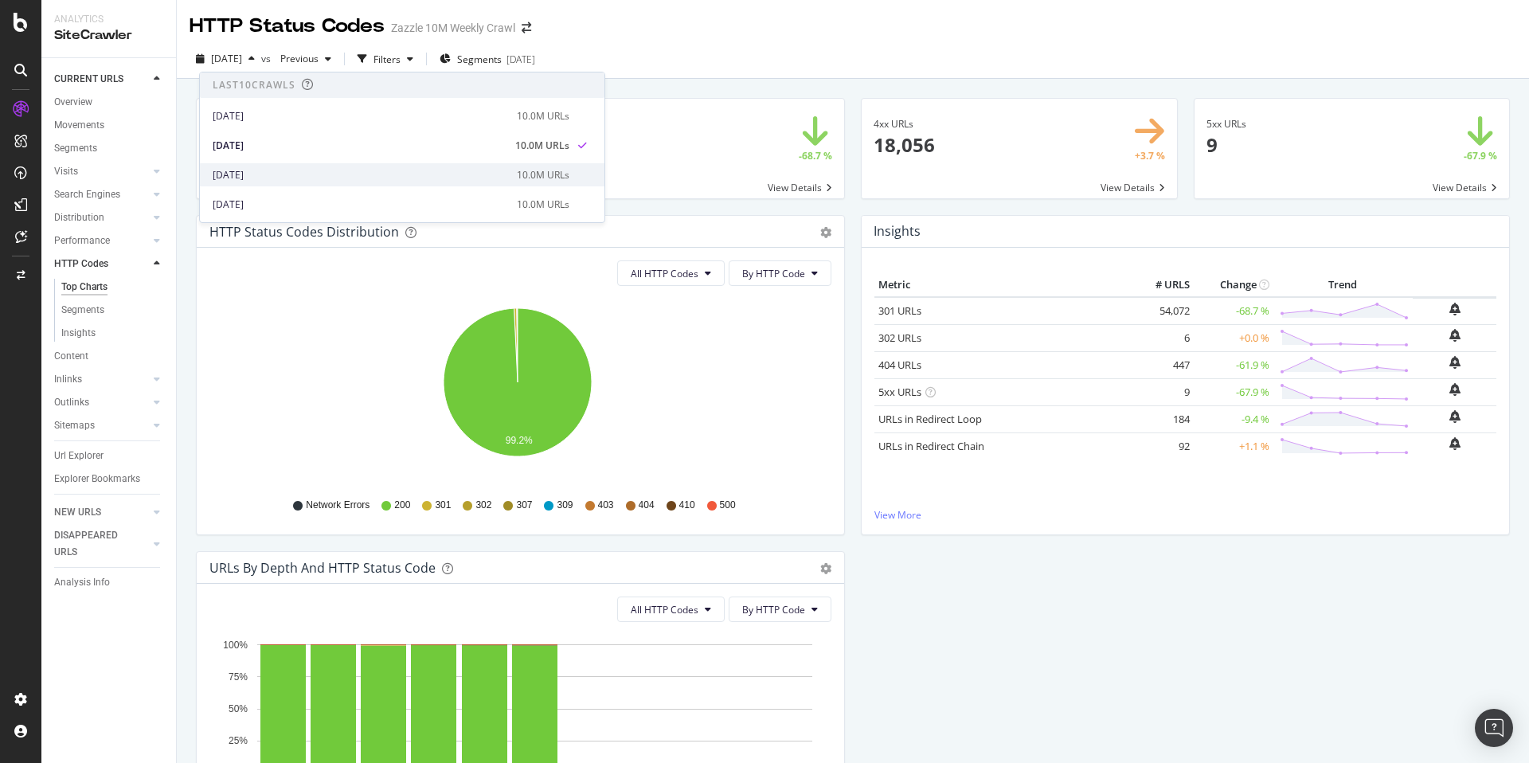
click at [283, 175] on div "2025 Jun. 6th" at bounding box center [360, 175] width 295 height 14
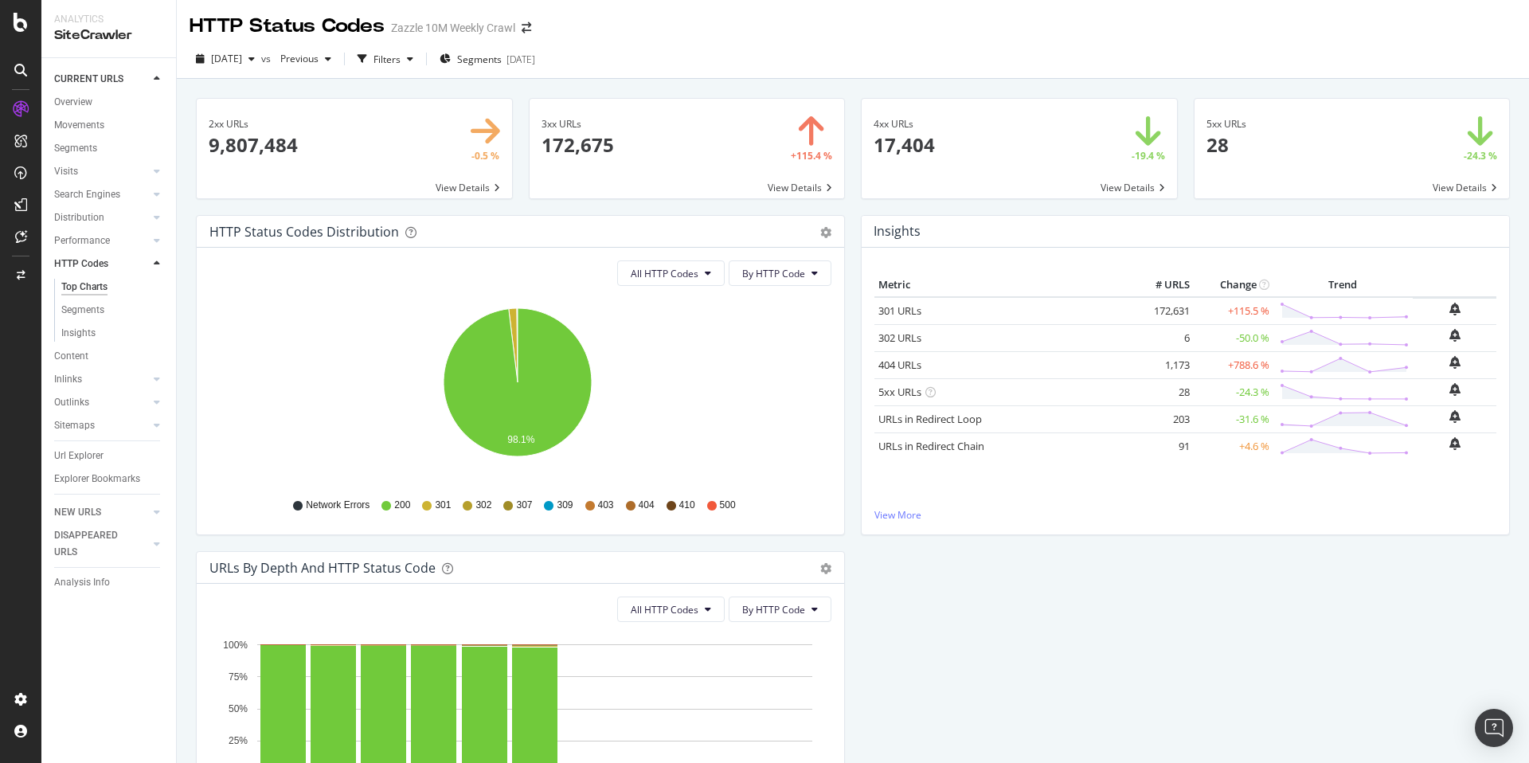
click at [1217, 31] on div "HTTP Status Codes Zazzle 10M Weekly Crawl" at bounding box center [853, 20] width 1352 height 40
